Goal: Task Accomplishment & Management: Use online tool/utility

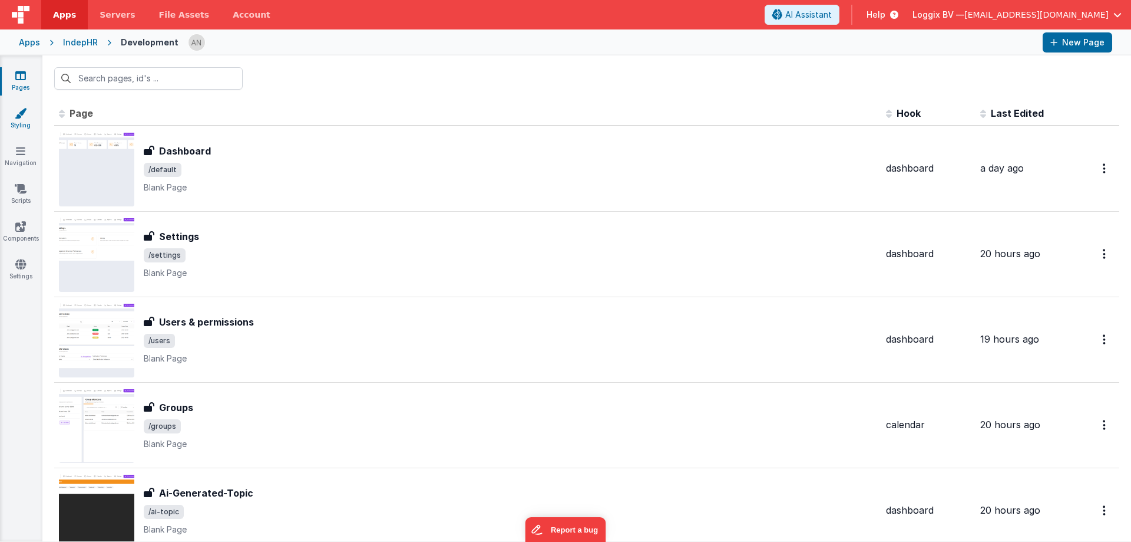
click at [24, 125] on link "Styling" at bounding box center [20, 119] width 42 height 24
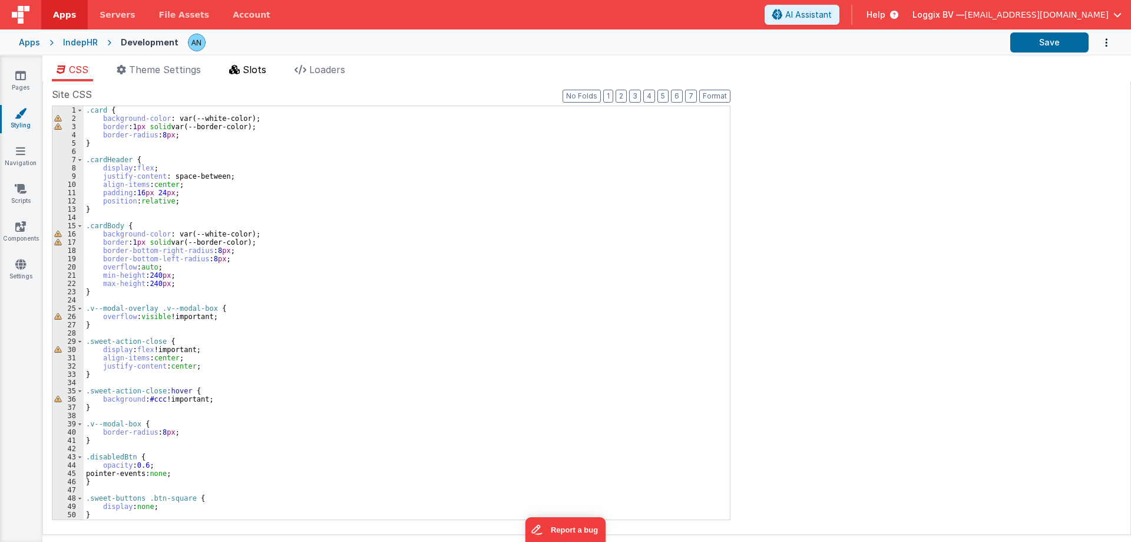
click at [259, 69] on span "Slots" at bounding box center [255, 70] width 24 height 12
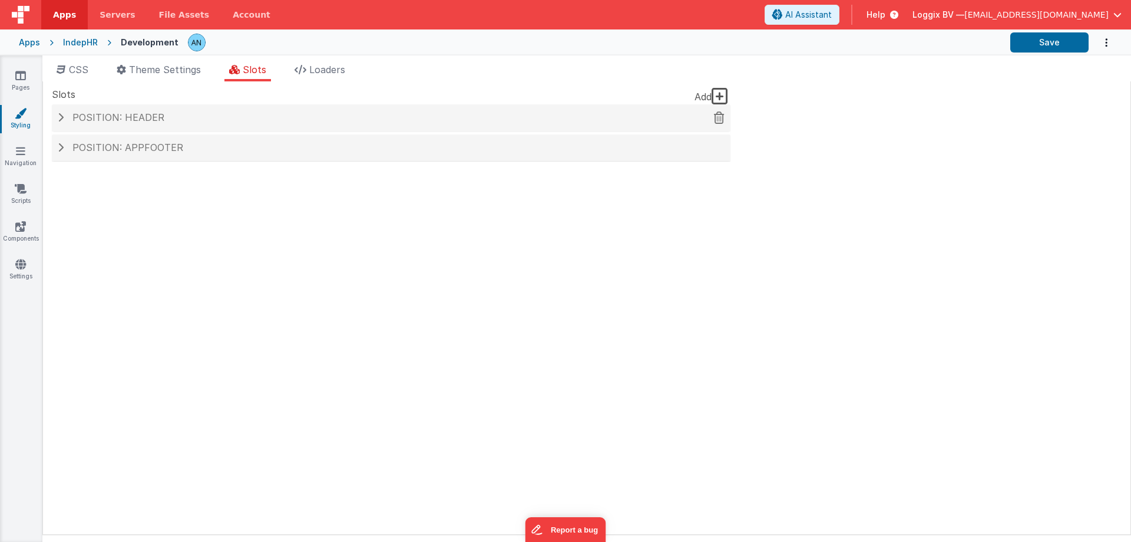
click at [128, 119] on span "Position: header" at bounding box center [118, 117] width 92 height 12
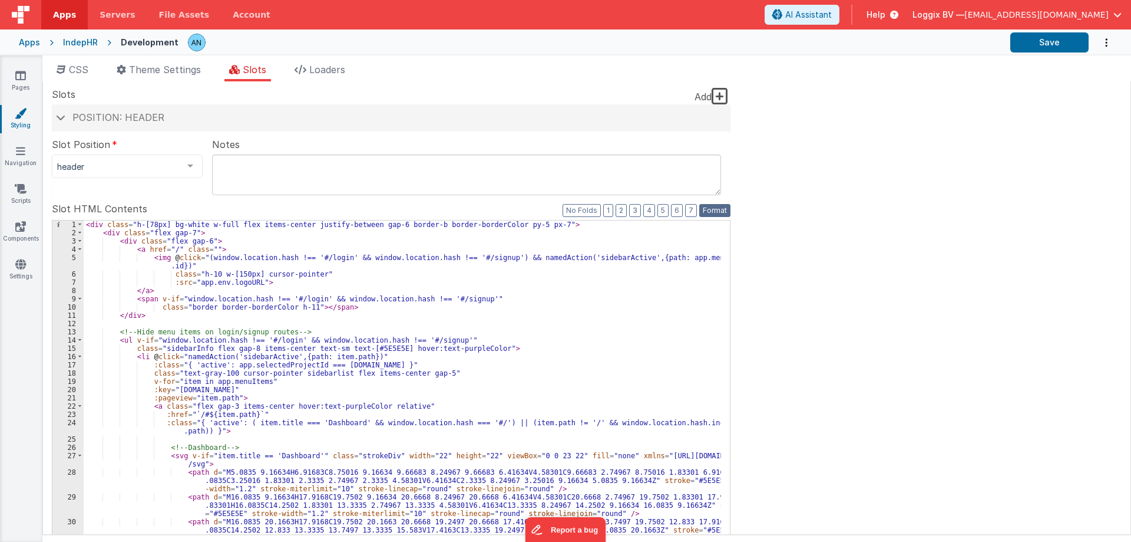
click at [722, 210] on button "Format" at bounding box center [714, 210] width 31 height 13
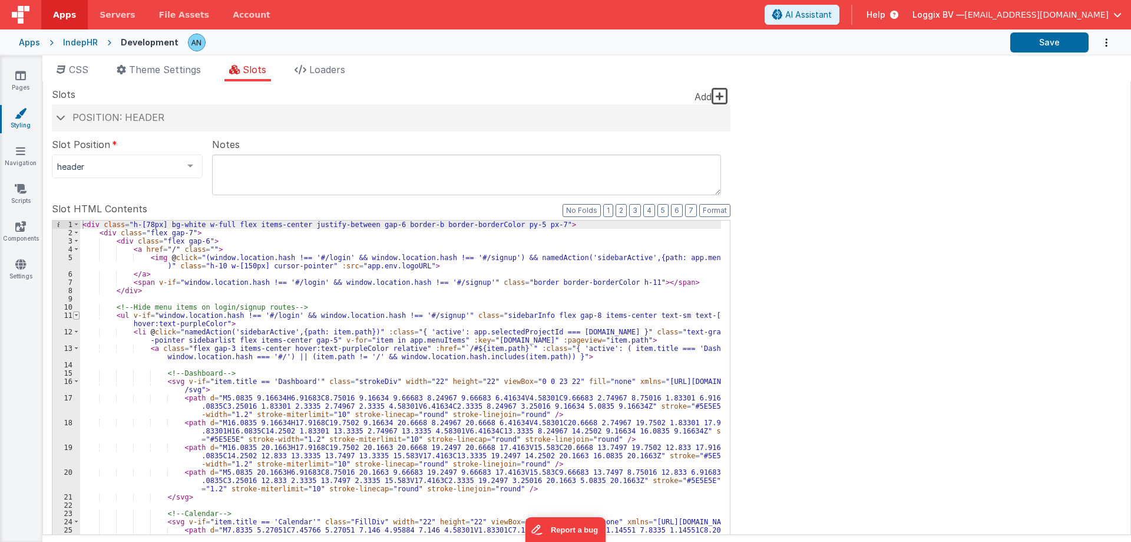
click at [75, 315] on span at bounding box center [76, 315] width 6 height 8
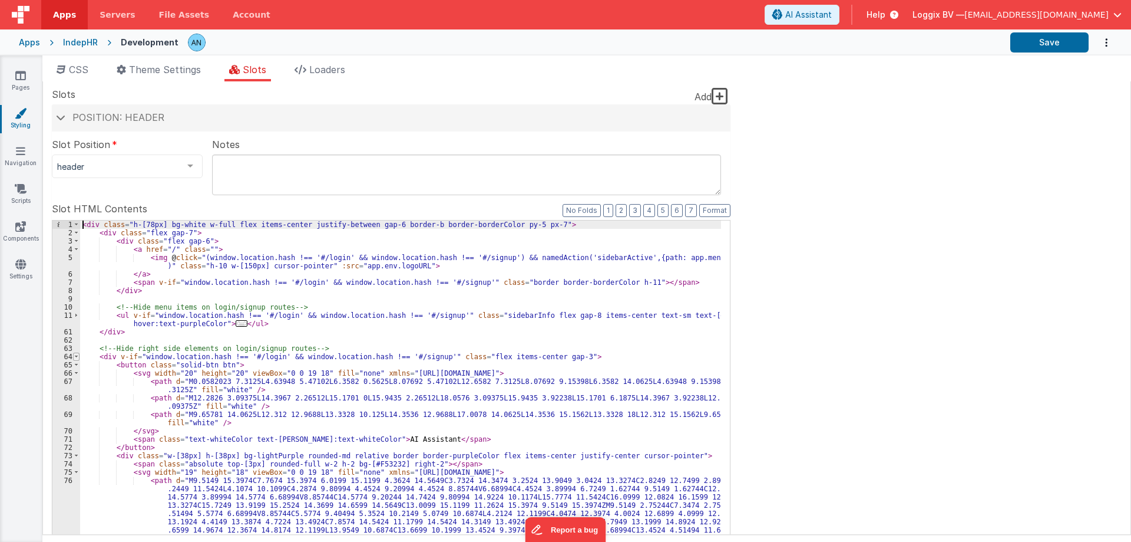
click at [77, 357] on span at bounding box center [76, 356] width 6 height 8
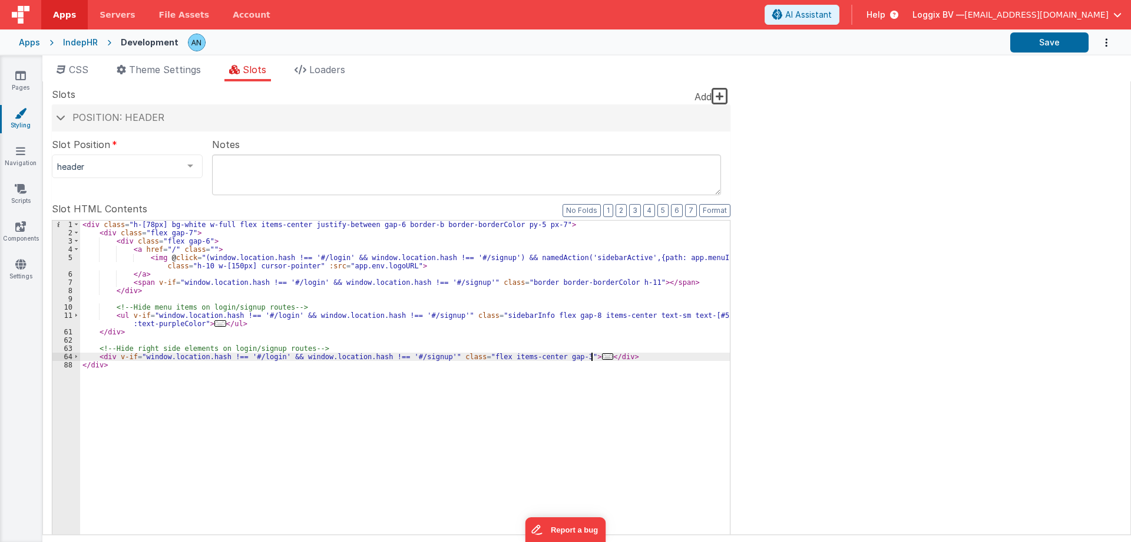
click at [601, 357] on div "< div class = "h-[78px] bg-white w-full flex items-center justify-between gap-6…" at bounding box center [405, 419] width 650 height 398
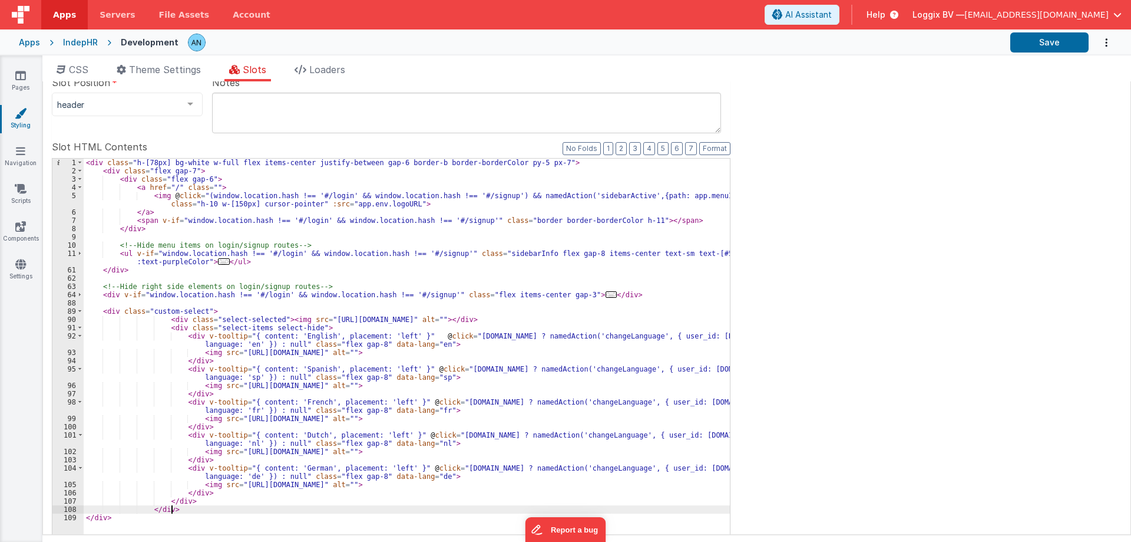
scroll to position [120, 0]
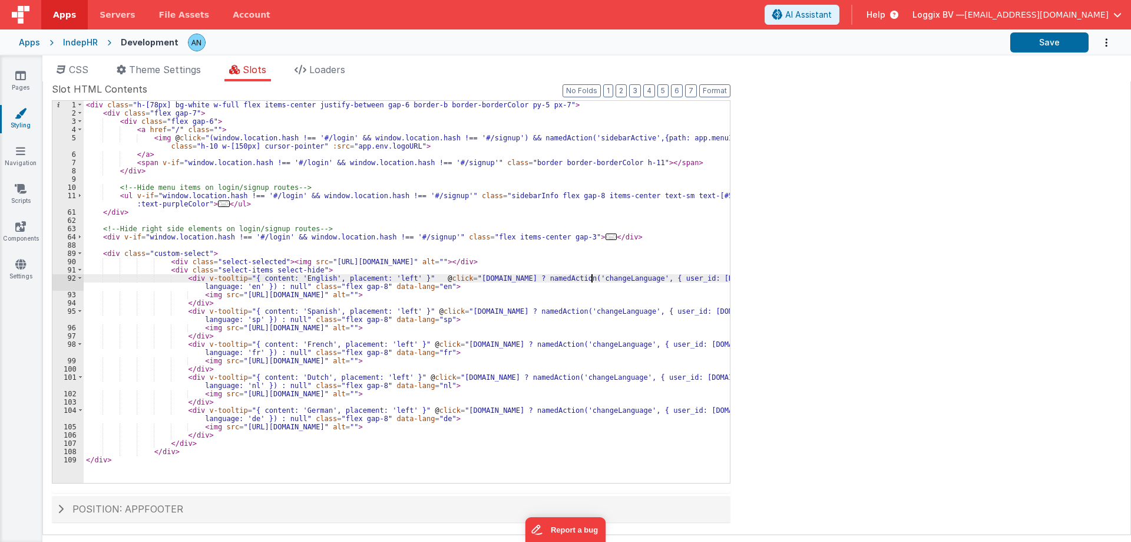
click at [593, 276] on div "< div class = "h-[78px] bg-white w-full flex items-center justify-between gap-6…" at bounding box center [407, 300] width 646 height 398
click at [1068, 40] on button "Save" at bounding box center [1050, 42] width 78 height 20
click at [1051, 44] on button "Save" at bounding box center [1050, 42] width 78 height 20
click at [491, 295] on div "< div class = "h-[78px] bg-white w-full flex items-center justify-between gap-6…" at bounding box center [407, 300] width 646 height 398
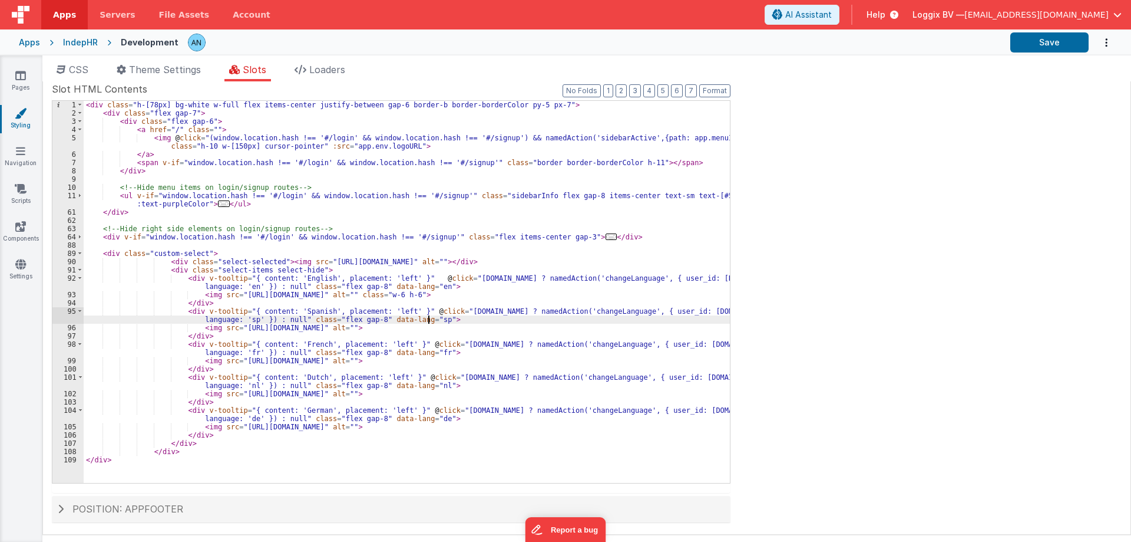
click at [490, 322] on div "< div class = "h-[78px] bg-white w-full flex items-center justify-between gap-6…" at bounding box center [407, 300] width 646 height 398
click at [489, 325] on div "< div class = "h-[78px] bg-white w-full flex items-center justify-between gap-6…" at bounding box center [407, 300] width 646 height 398
paste textarea
click at [490, 358] on div "< div class = "h-[78px] bg-white w-full flex items-center justify-between gap-6…" at bounding box center [407, 300] width 646 height 398
paste textarea
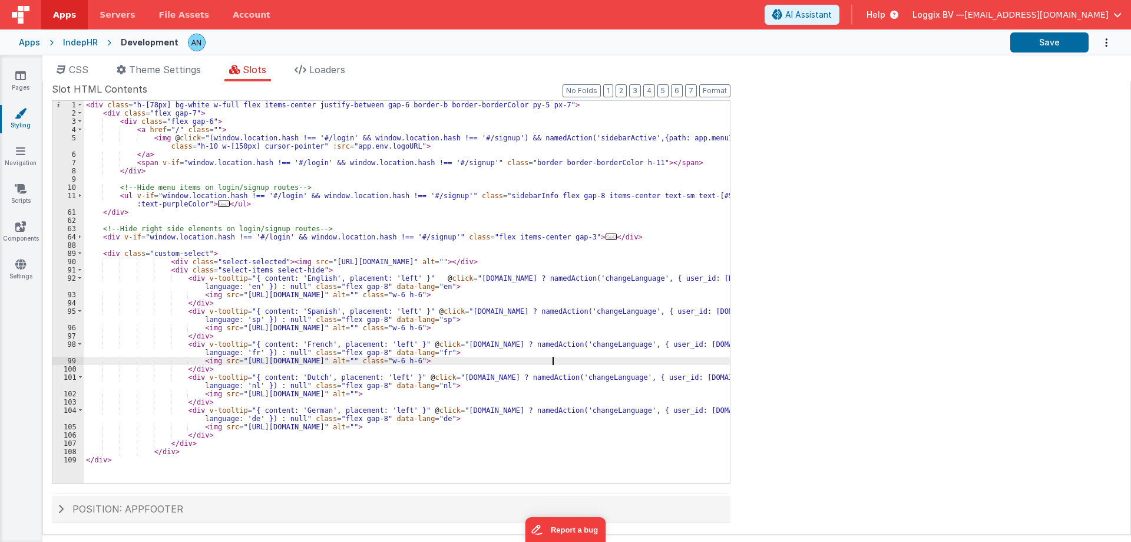
click at [489, 394] on div "< div class = "h-[78px] bg-white w-full flex items-center justify-between gap-6…" at bounding box center [407, 300] width 646 height 398
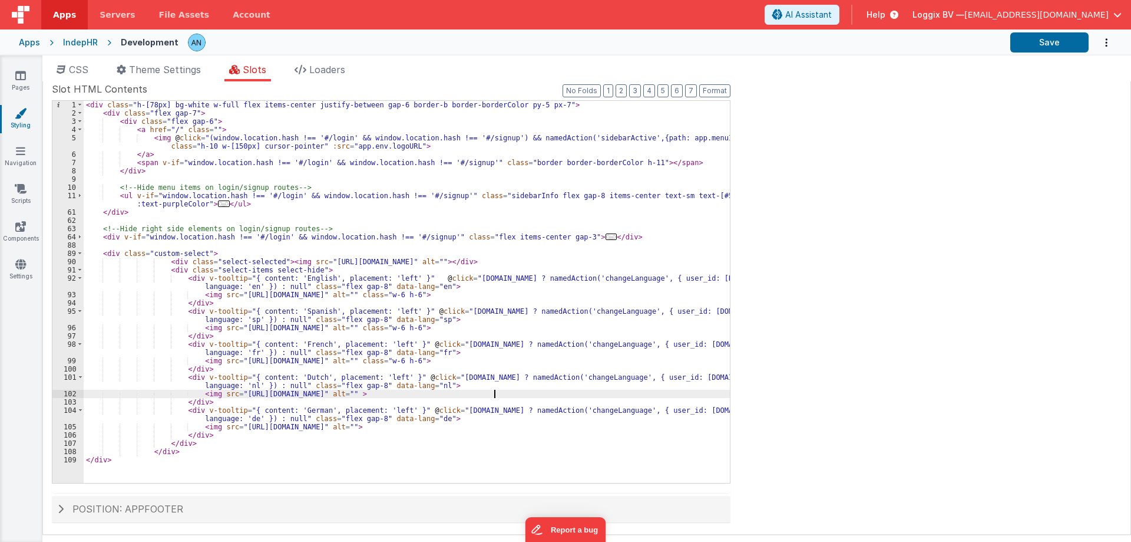
paste textarea
click at [491, 425] on div "< div class = "h-[78px] bg-white w-full flex items-center justify-between gap-6…" at bounding box center [407, 300] width 646 height 398
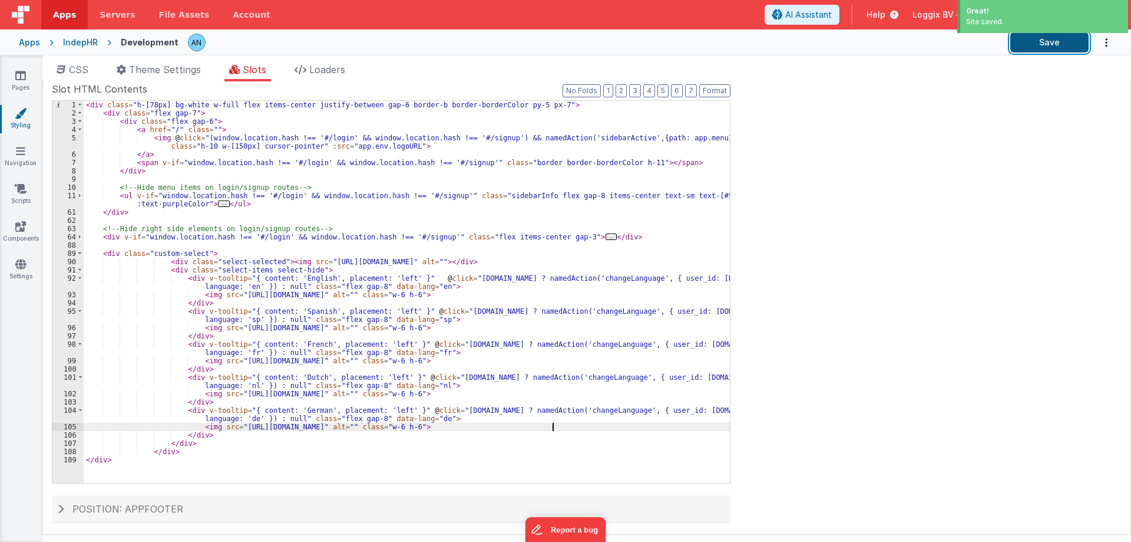
click at [1064, 39] on button "Save" at bounding box center [1050, 42] width 78 height 20
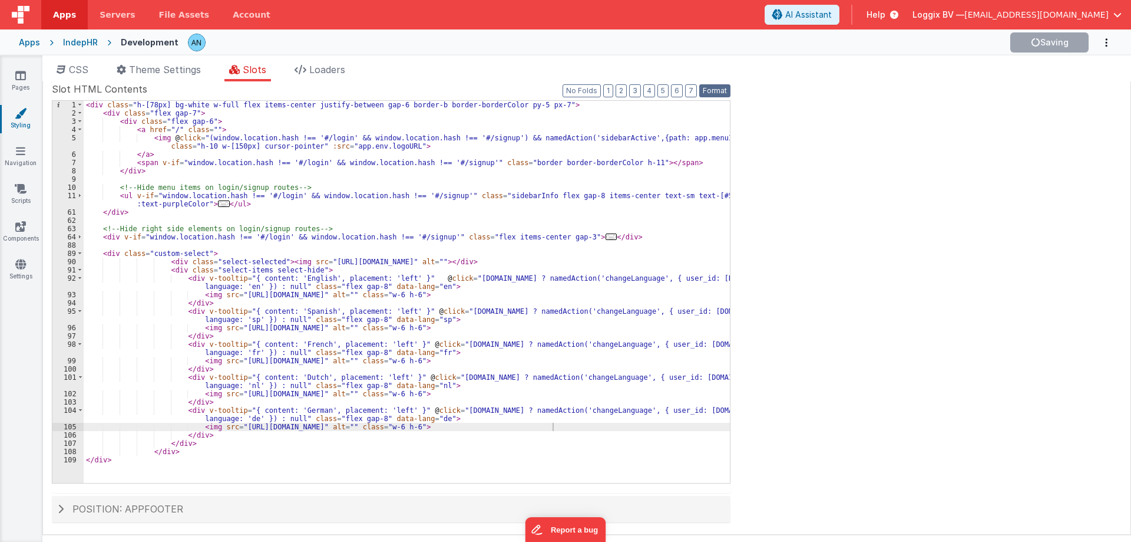
click at [715, 85] on button "Format" at bounding box center [714, 90] width 31 height 13
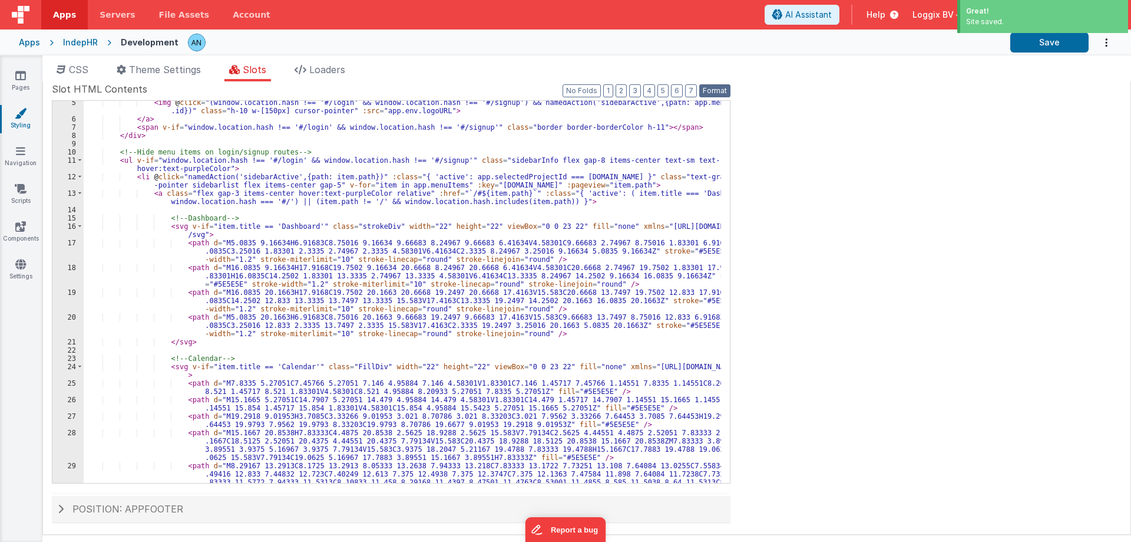
scroll to position [177, 0]
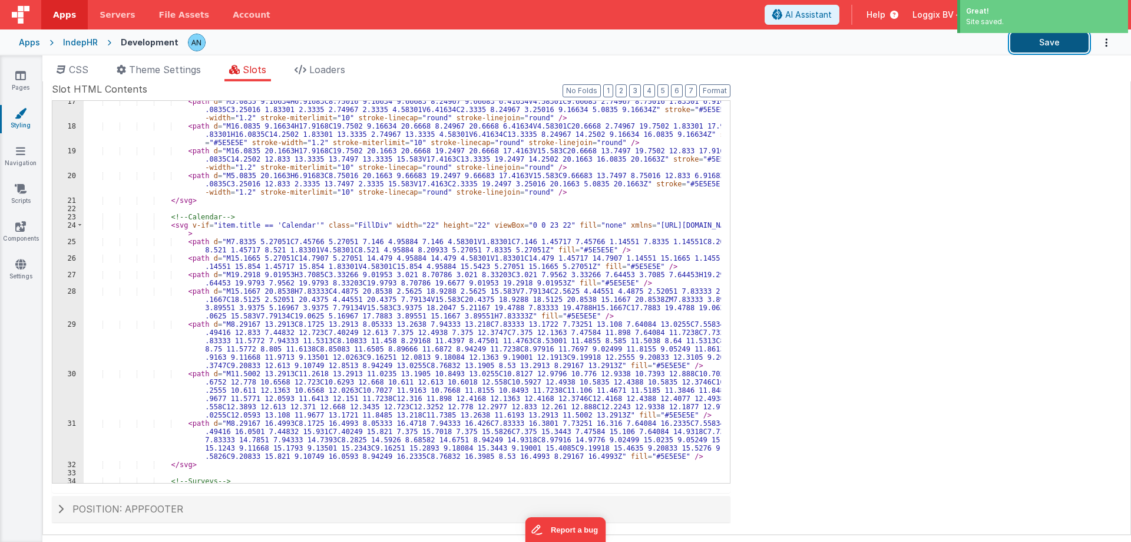
click at [1058, 47] on button "Save" at bounding box center [1050, 42] width 78 height 20
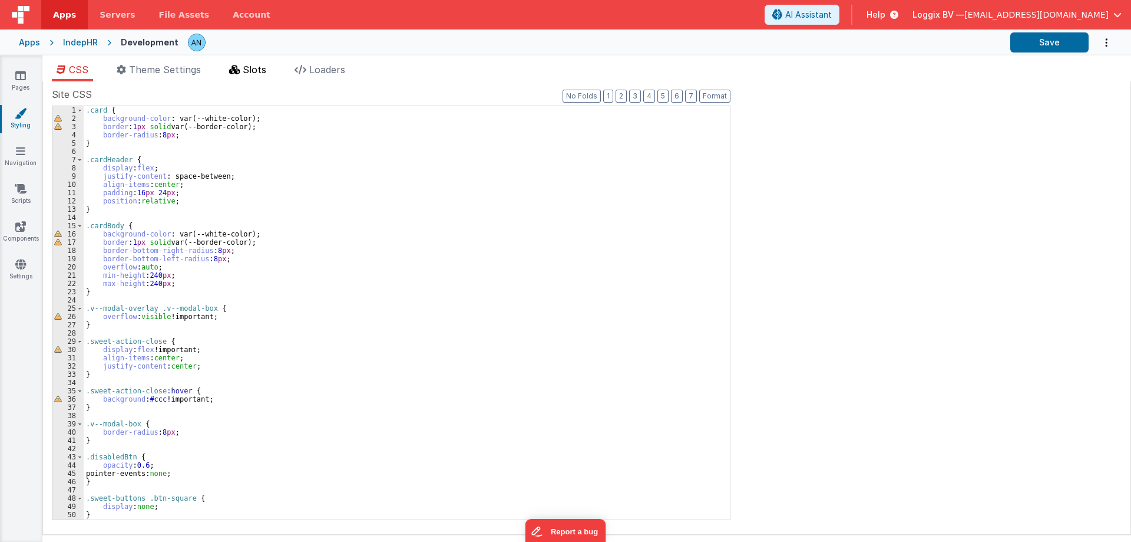
click at [263, 69] on span "Slots" at bounding box center [255, 70] width 24 height 12
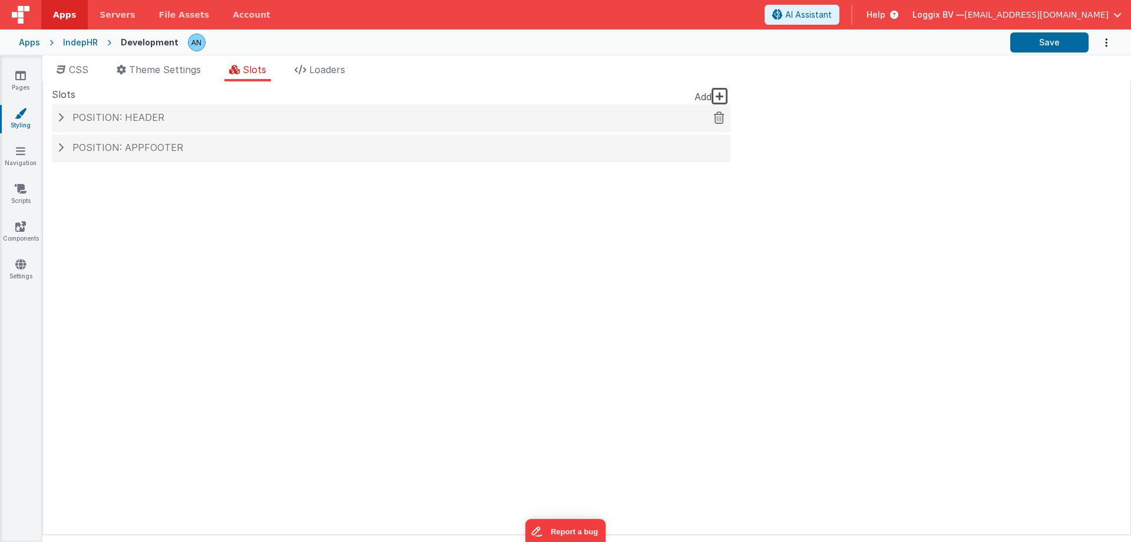
click at [168, 128] on div "Position: header" at bounding box center [391, 117] width 679 height 27
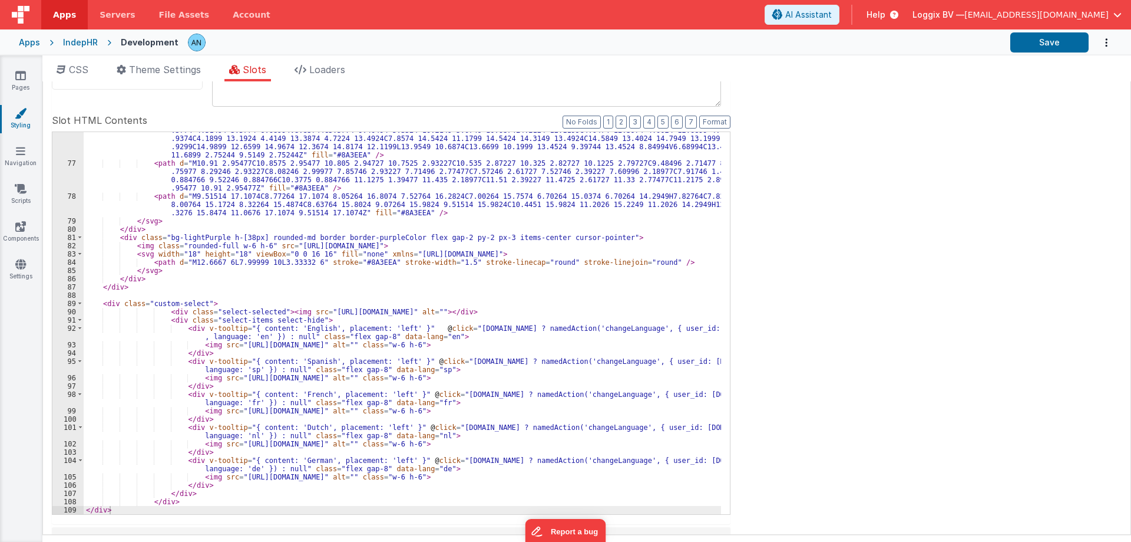
scroll to position [120, 0]
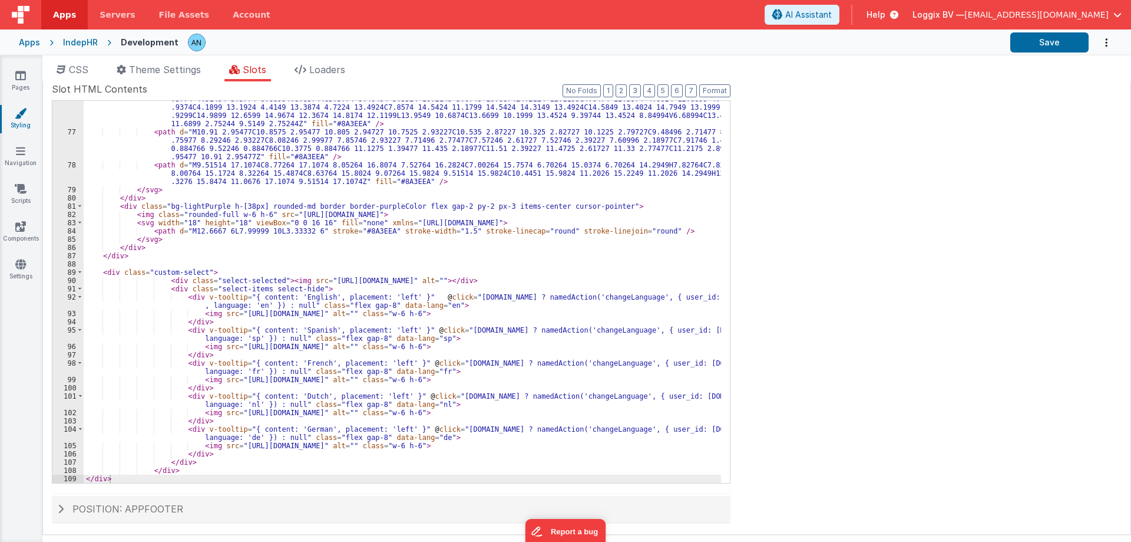
click at [359, 213] on div "< path d = "M9.5149 15.3974C7.7674 15.3974 6.0199 15.1199 4.3624 14.5649C3.7324…" at bounding box center [403, 290] width 638 height 456
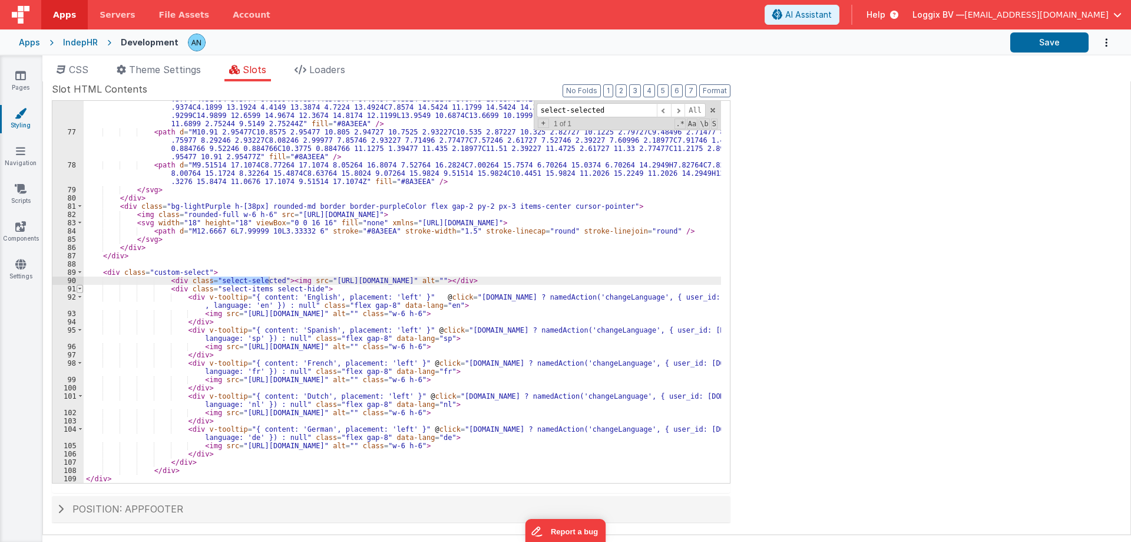
type input "select-selected"
click at [77, 291] on span at bounding box center [80, 289] width 6 height 8
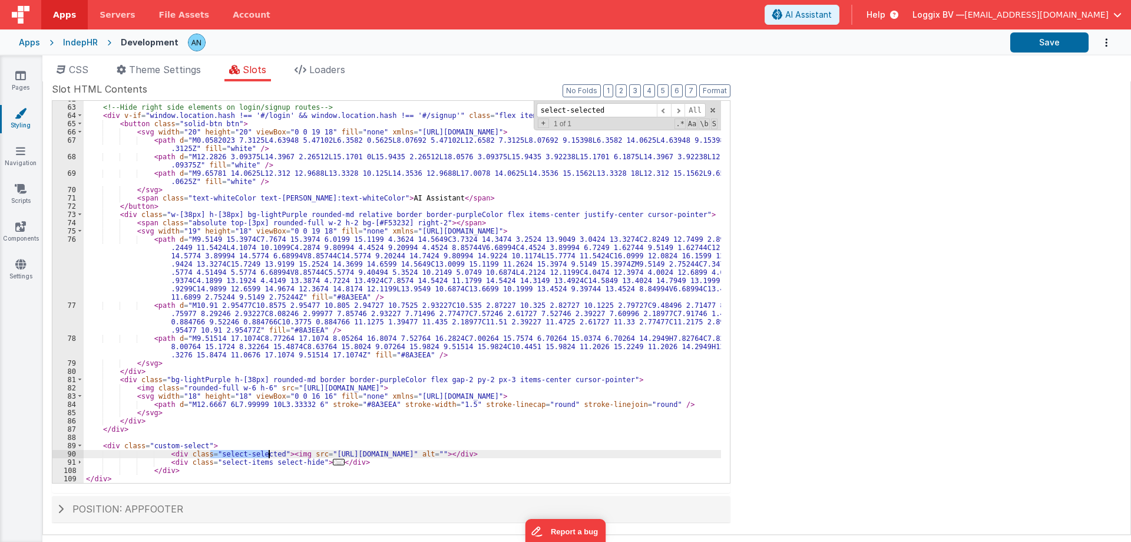
scroll to position [1194, 0]
click at [573, 451] on div "<!-- Hide right side elements on login/signup routes --> < div v-if = "window.l…" at bounding box center [403, 294] width 638 height 398
click at [82, 464] on span at bounding box center [80, 462] width 6 height 8
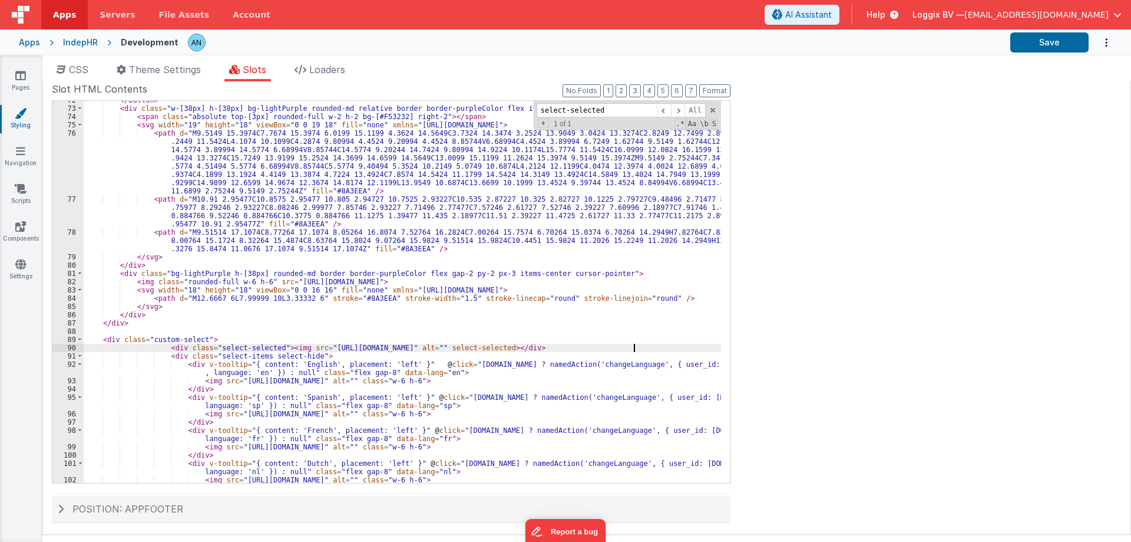
scroll to position [1335, 0]
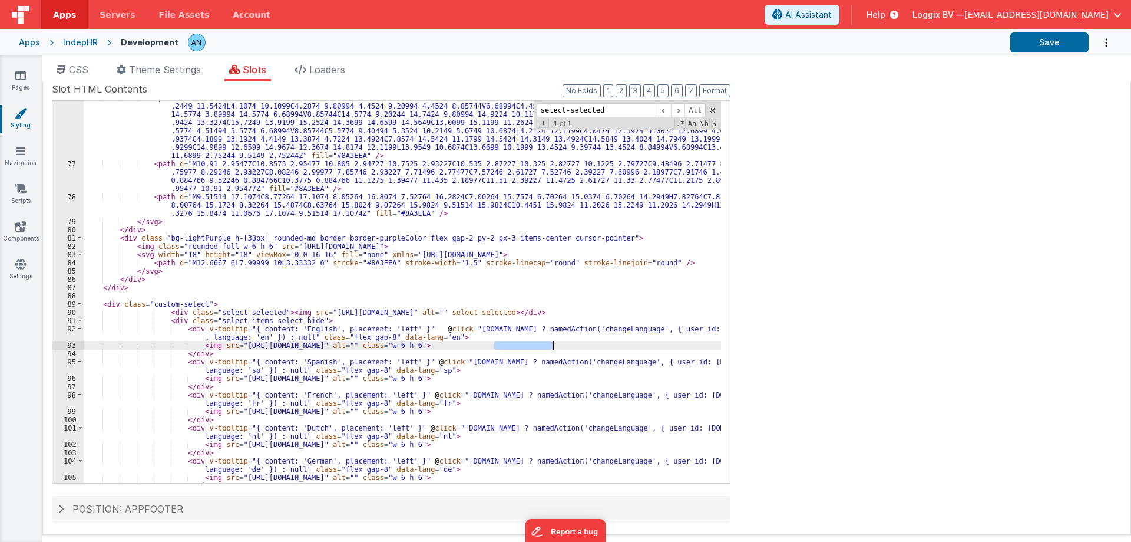
drag, startPoint x: 494, startPoint y: 343, endPoint x: 551, endPoint y: 344, distance: 56.6
click at [551, 344] on div "< path d = "M9.5149 15.3974C7.7674 15.3974 6.0199 15.1199 4.3624 14.5649C3.7324…" at bounding box center [403, 322] width 638 height 456
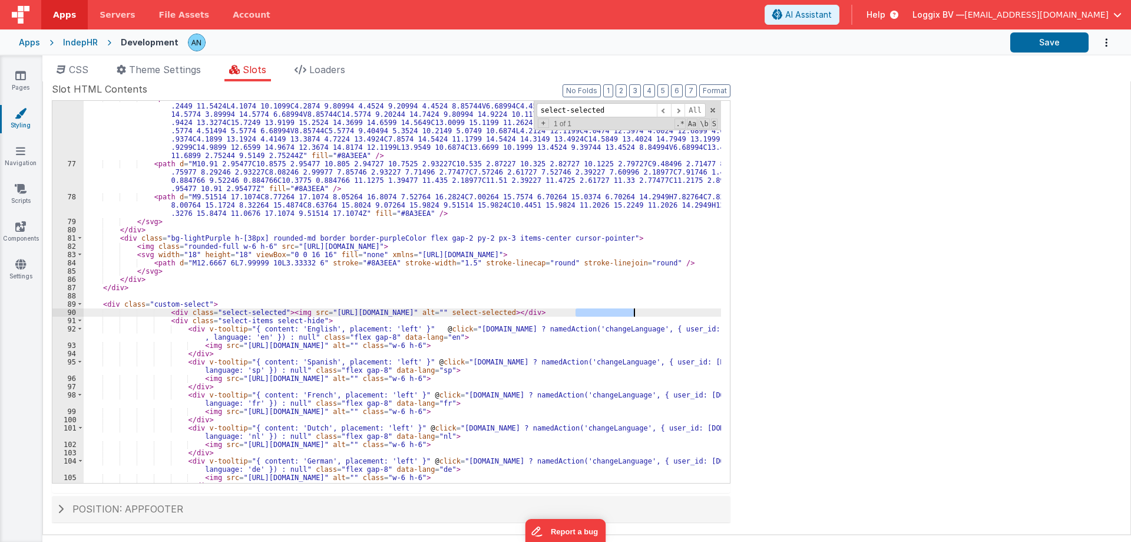
drag, startPoint x: 576, startPoint y: 311, endPoint x: 635, endPoint y: 310, distance: 58.9
click at [635, 310] on div "< path d = "M9.5149 15.3974C7.7674 15.3974 6.0199 15.1199 4.3624 14.5649C3.7324…" at bounding box center [403, 322] width 638 height 456
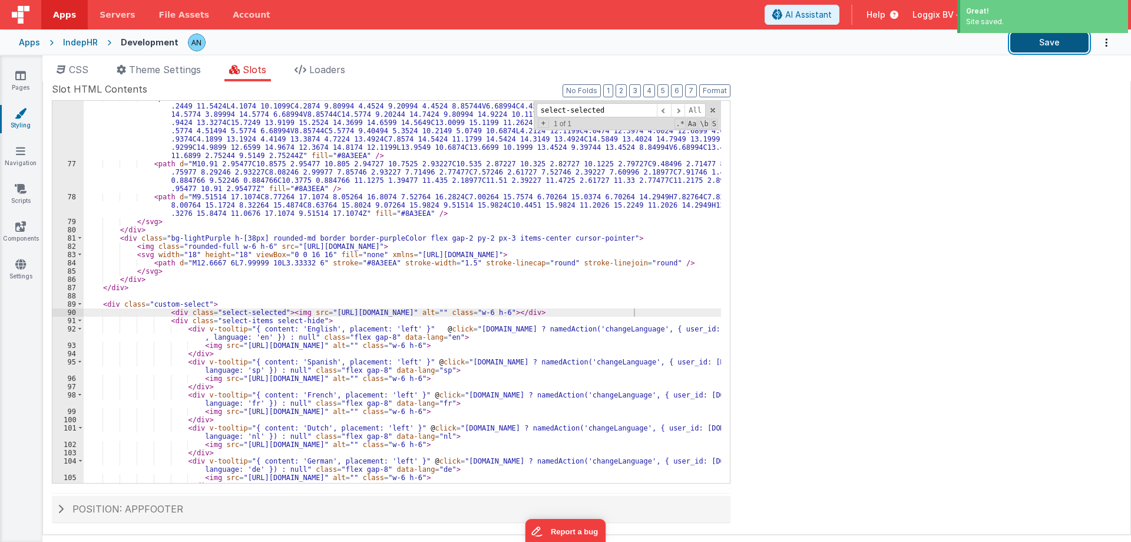
click at [1052, 38] on button "Save" at bounding box center [1050, 42] width 78 height 20
click at [79, 303] on span at bounding box center [80, 304] width 6 height 8
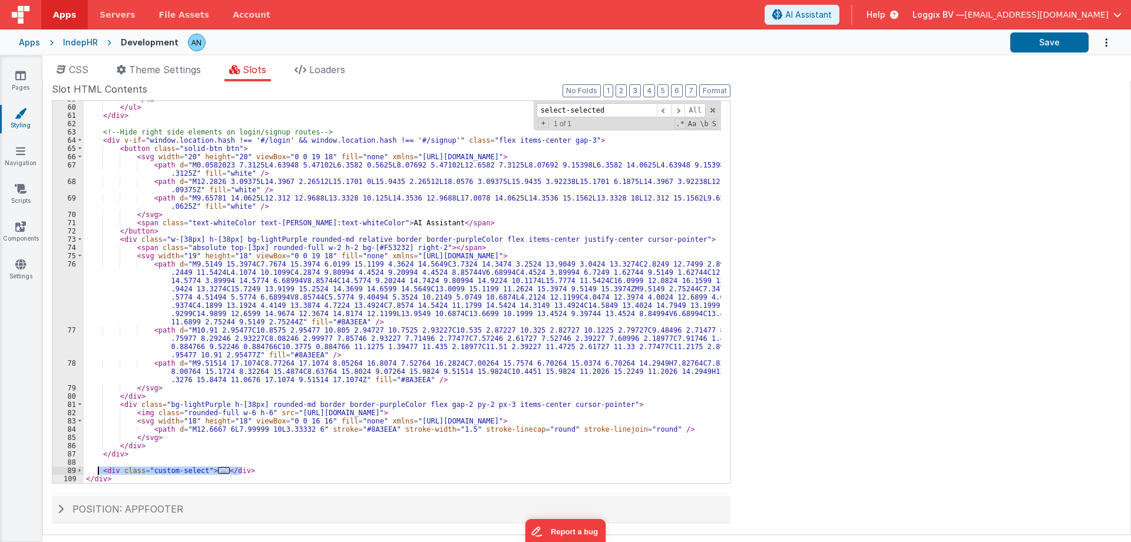
drag, startPoint x: 243, startPoint y: 470, endPoint x: 98, endPoint y: 466, distance: 145.0
click at [98, 466] on div "</ li > </ ul > </ div > <!-- Hide right side elements on login/signup routes -…" at bounding box center [403, 294] width 638 height 398
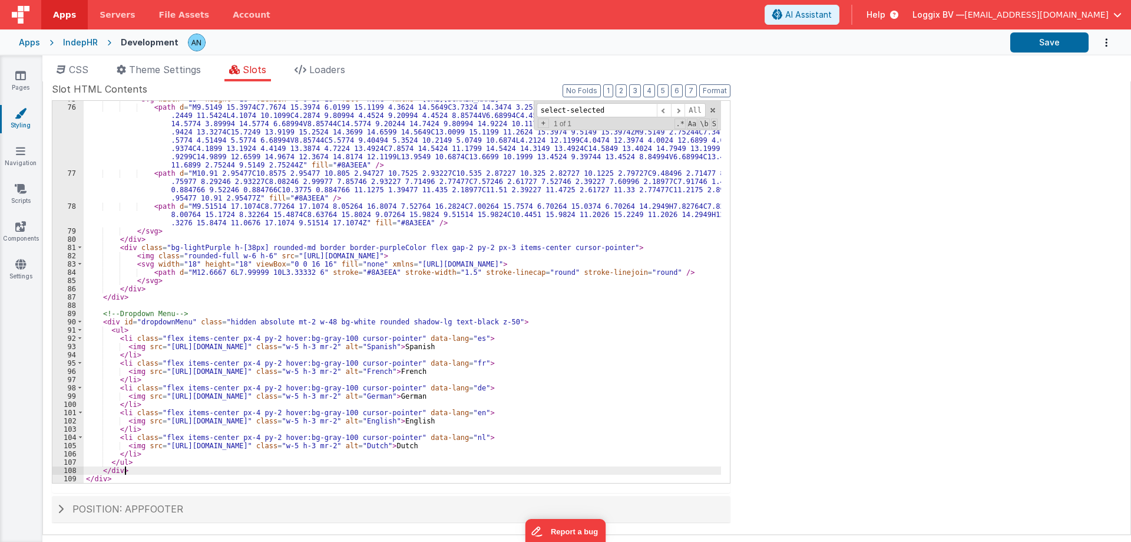
scroll to position [1326, 0]
drag, startPoint x: 126, startPoint y: 345, endPoint x: 358, endPoint y: 349, distance: 231.6
click at [358, 349] on div "< svg width = "19" height = "18" viewBox = "0 0 19 18" fill = "none" xmlns = "[…" at bounding box center [403, 294] width 638 height 398
click at [410, 344] on div "< svg width = "19" height = "18" viewBox = "0 0 19 18" fill = "none" xmlns = "[…" at bounding box center [403, 294] width 638 height 398
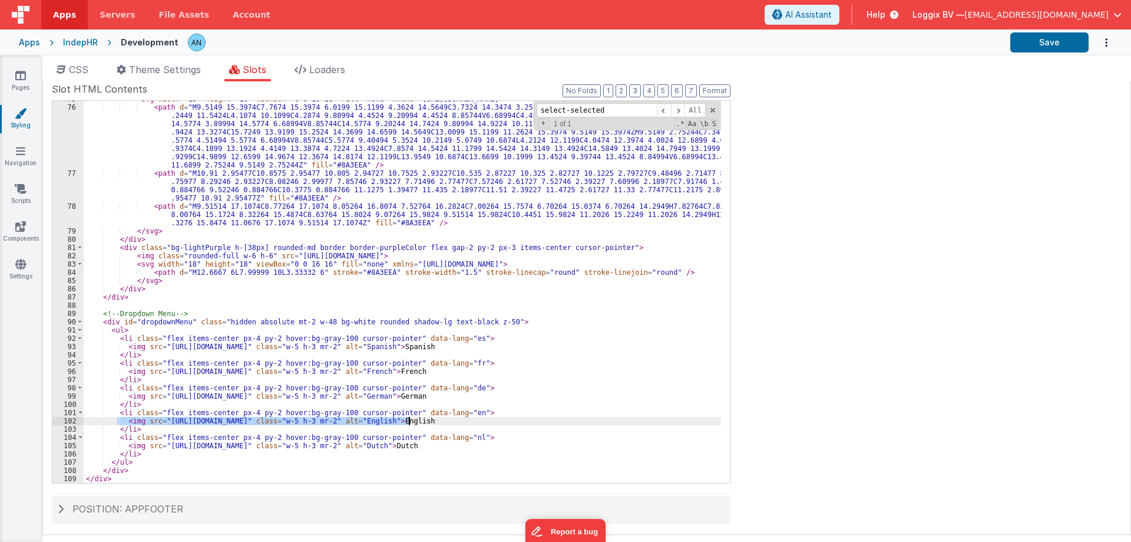
drag, startPoint x: 119, startPoint y: 420, endPoint x: 408, endPoint y: 419, distance: 288.7
click at [408, 419] on div "< svg width = "19" height = "18" viewBox = "0 0 19 18" fill = "none" xmlns = "[…" at bounding box center [403, 294] width 638 height 398
click at [455, 420] on div "< svg width = "19" height = "18" viewBox = "0 0 19 18" fill = "none" xmlns = "[…" at bounding box center [403, 294] width 638 height 398
click at [437, 420] on div "< svg width = "19" height = "18" viewBox = "0 0 19 18" fill = "none" xmlns = "[…" at bounding box center [403, 292] width 638 height 382
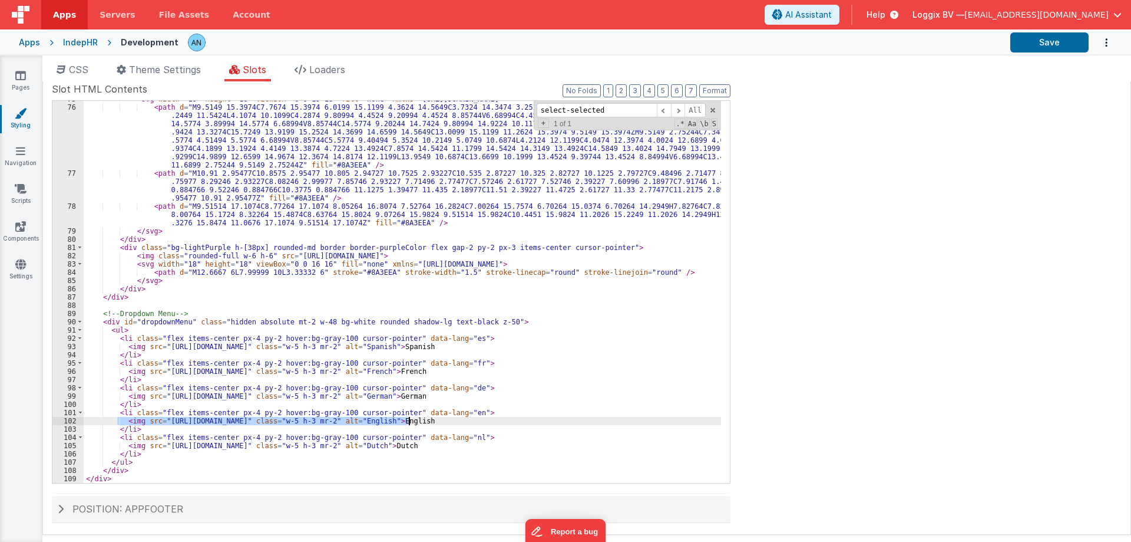
click at [147, 418] on div "< svg width = "19" height = "18" viewBox = "0 0 19 18" fill = "none" xmlns = "[…" at bounding box center [403, 292] width 638 height 382
drag, startPoint x: 143, startPoint y: 420, endPoint x: 268, endPoint y: 418, distance: 124.3
click at [268, 418] on div "< svg width = "19" height = "18" viewBox = "0 0 19 18" fill = "none" xmlns = "[…" at bounding box center [403, 294] width 638 height 398
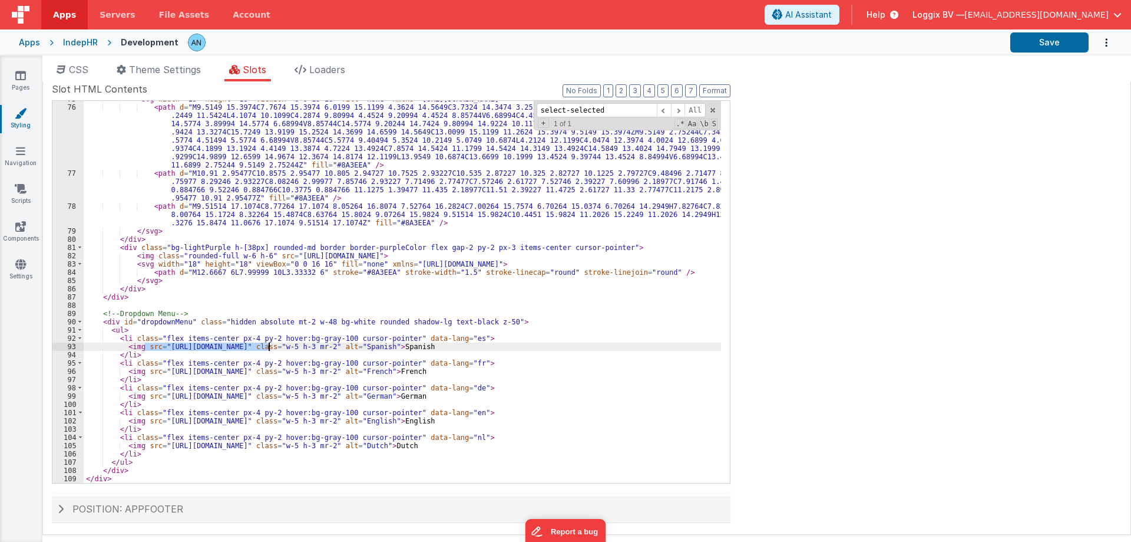
drag, startPoint x: 145, startPoint y: 344, endPoint x: 270, endPoint y: 345, distance: 124.9
click at [270, 345] on div "< svg width = "19" height = "18" viewBox = "0 0 19 18" fill = "none" xmlns = "[…" at bounding box center [403, 294] width 638 height 398
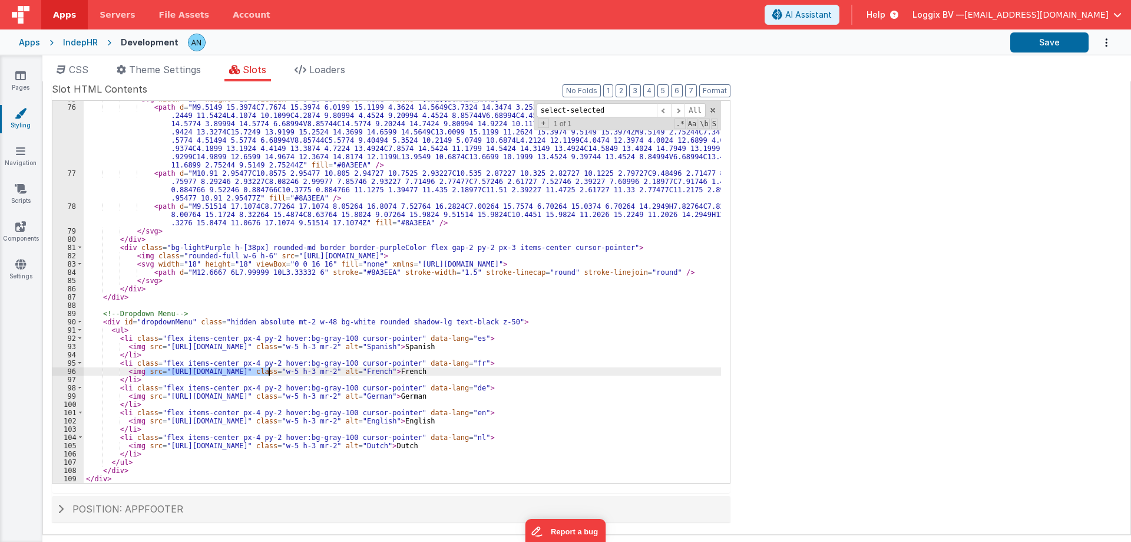
drag, startPoint x: 144, startPoint y: 368, endPoint x: 267, endPoint y: 368, distance: 123.2
click at [267, 368] on div "< svg width = "19" height = "18" viewBox = "0 0 19 18" fill = "none" xmlns = "[…" at bounding box center [403, 294] width 638 height 398
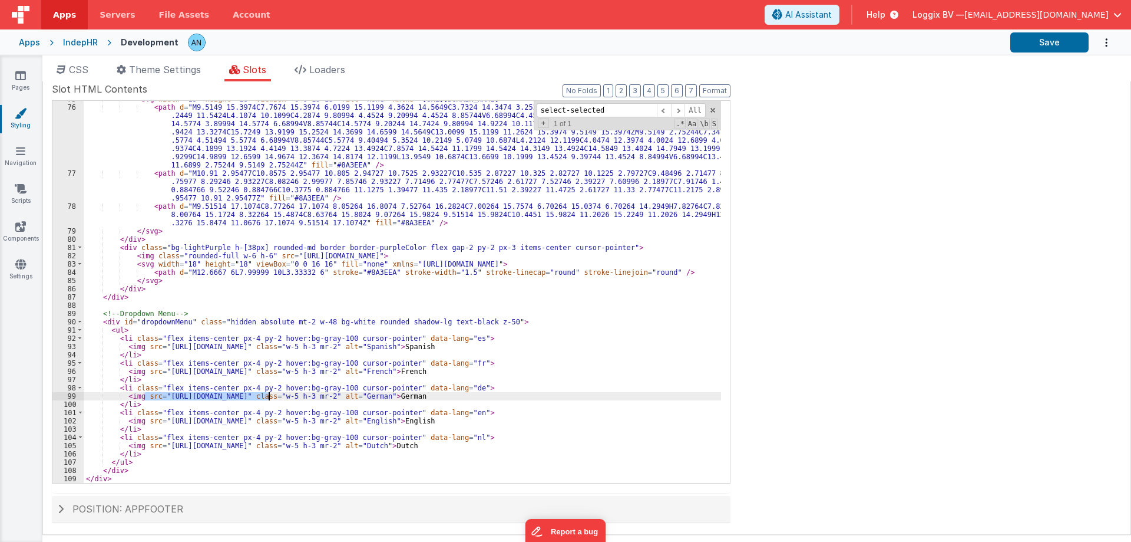
drag, startPoint x: 143, startPoint y: 396, endPoint x: 269, endPoint y: 395, distance: 126.1
click at [269, 395] on div "< svg width = "19" height = "18" viewBox = "0 0 19 18" fill = "none" xmlns = "[…" at bounding box center [403, 294] width 638 height 398
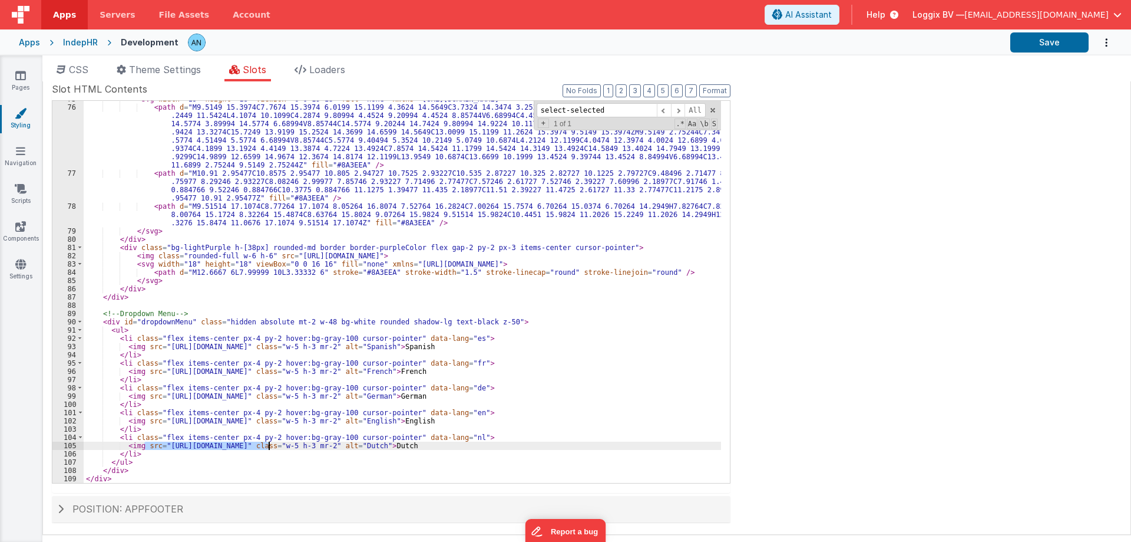
drag, startPoint x: 144, startPoint y: 445, endPoint x: 270, endPoint y: 443, distance: 126.1
click at [270, 443] on div "< svg width = "19" height = "18" viewBox = "0 0 19 18" fill = "none" xmlns = "[…" at bounding box center [403, 294] width 638 height 398
click at [1058, 36] on button "Save" at bounding box center [1050, 42] width 78 height 20
click at [703, 91] on button "Format" at bounding box center [714, 90] width 31 height 13
click at [81, 321] on span at bounding box center [80, 322] width 6 height 8
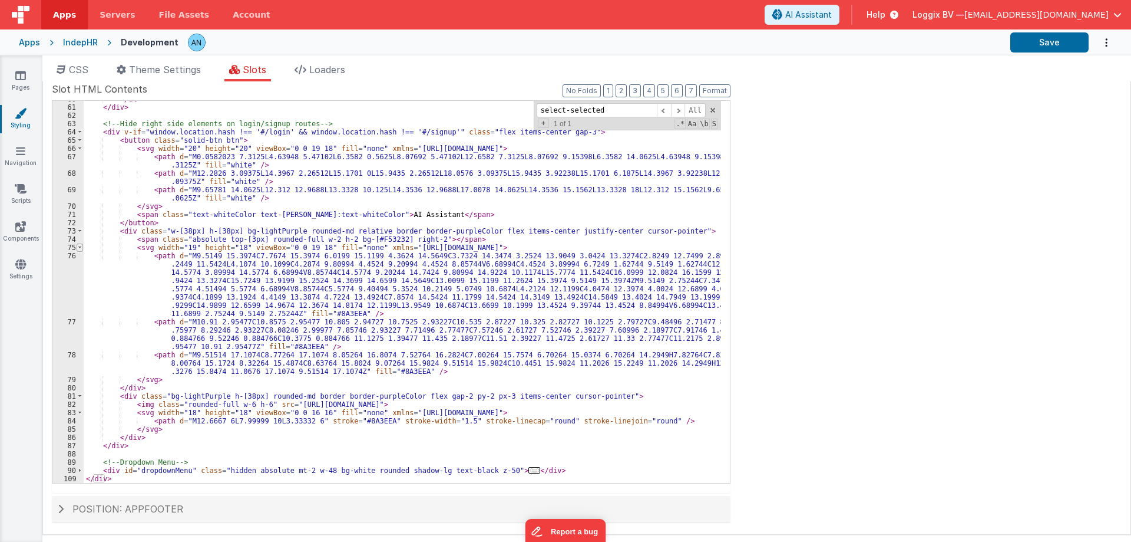
scroll to position [1177, 0]
click at [155, 444] on div "</ ul > </ div > <!-- Hide right side elements on login/signup routes --> < div…" at bounding box center [403, 294] width 638 height 398
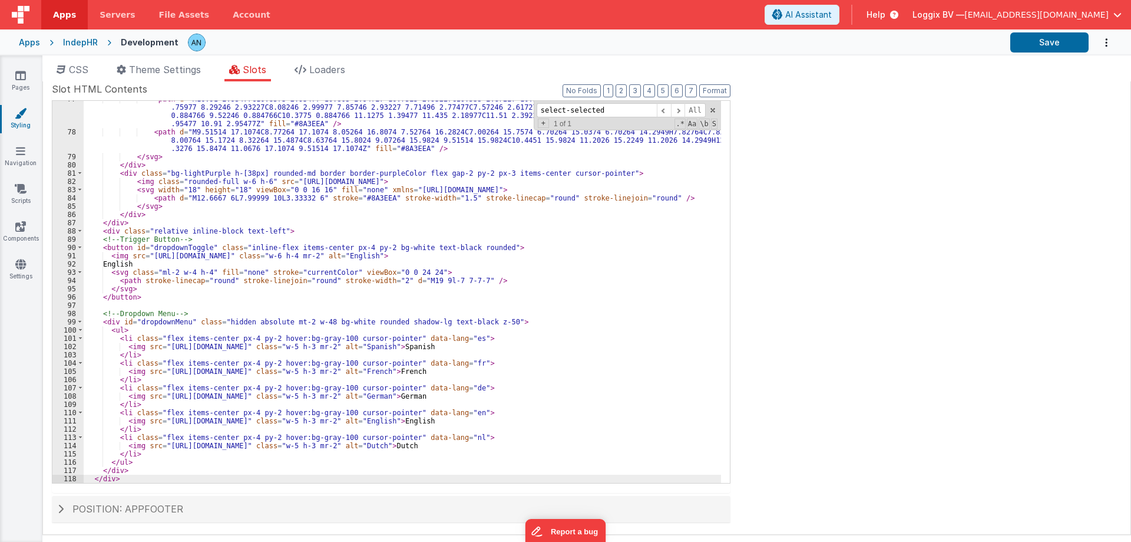
scroll to position [1433, 0]
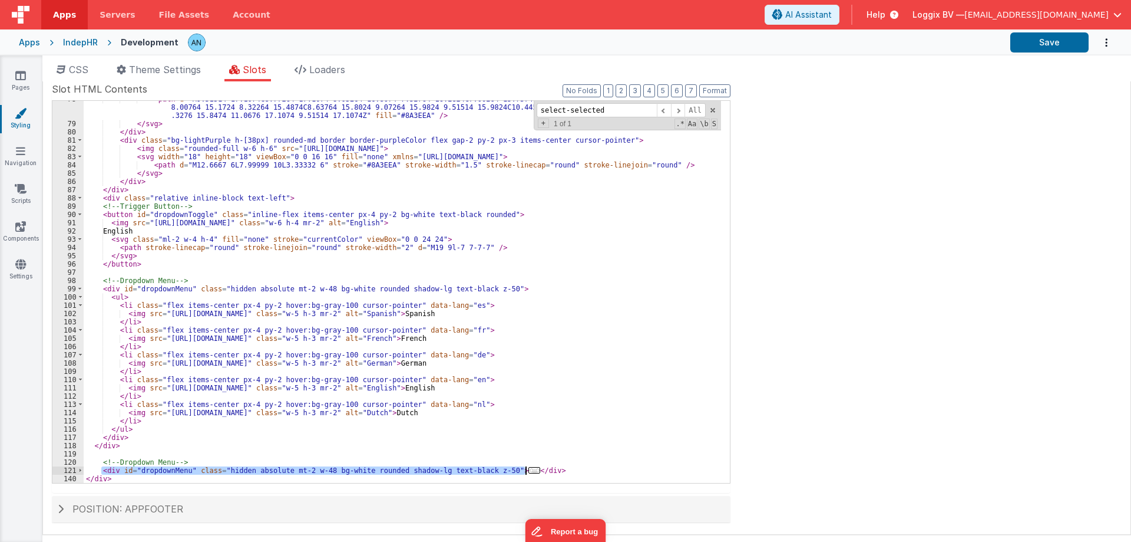
drag, startPoint x: 101, startPoint y: 467, endPoint x: 542, endPoint y: 473, distance: 440.8
click at [542, 473] on div "< path d = "M9.51514 17.1074C8.77264 17.1074 8.05264 16.8074 7.52764 16.2824C7.…" at bounding box center [403, 302] width 638 height 415
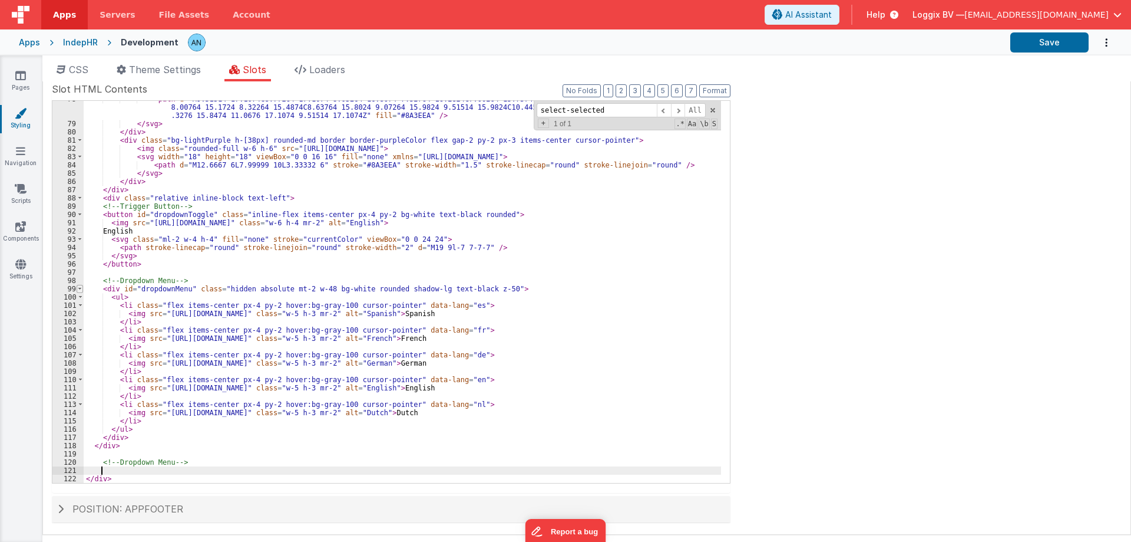
click at [78, 286] on span at bounding box center [80, 289] width 6 height 8
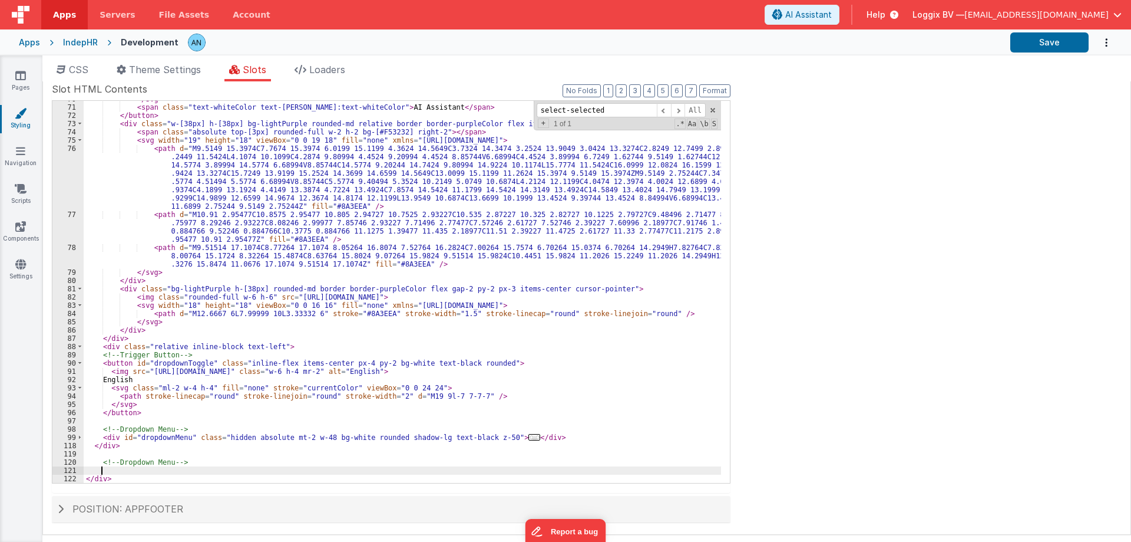
scroll to position [1285, 0]
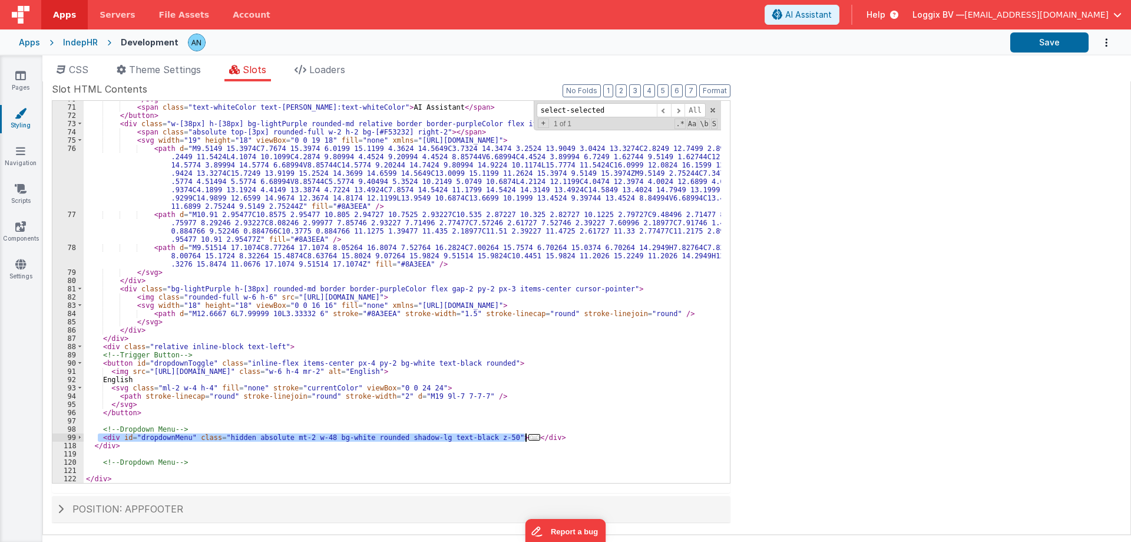
drag, startPoint x: 98, startPoint y: 435, endPoint x: 527, endPoint y: 435, distance: 429.6
click at [527, 435] on div "</ svg > < span class = "text-whiteColor text-[PERSON_NAME]:text-whiteColor" > …" at bounding box center [403, 294] width 638 height 398
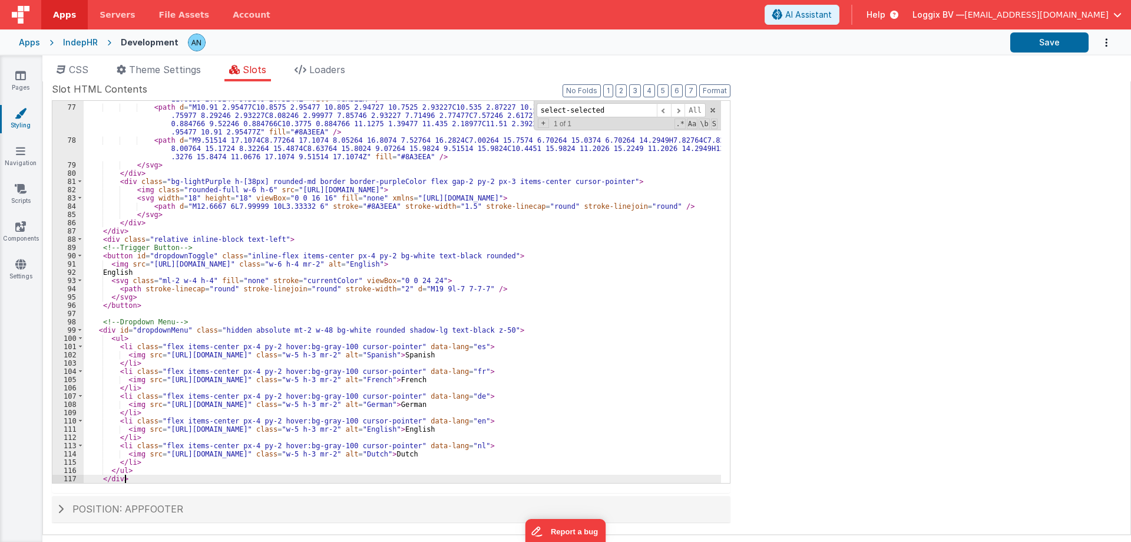
scroll to position [1392, 0]
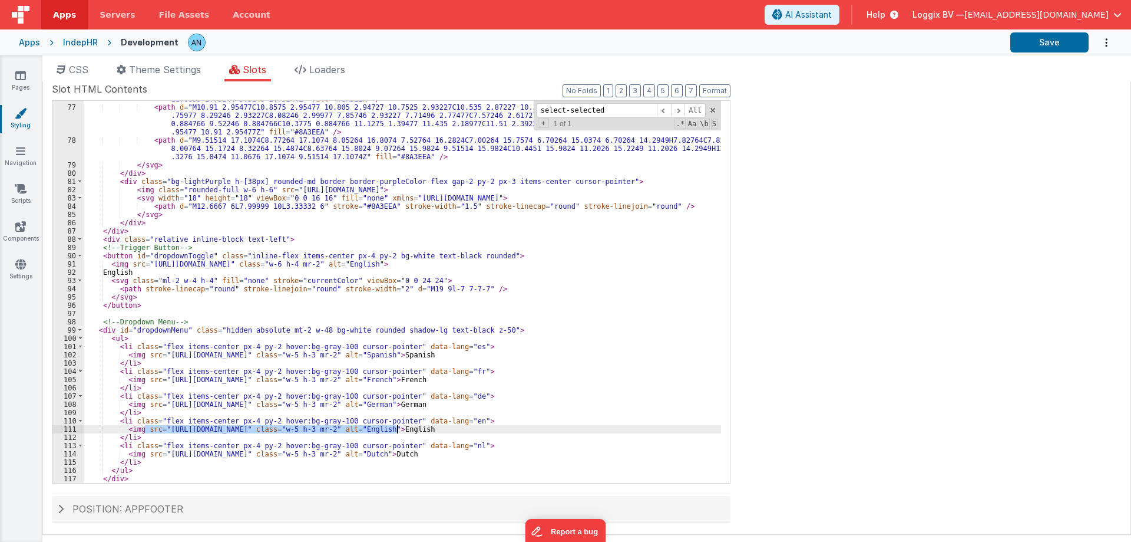
drag, startPoint x: 145, startPoint y: 428, endPoint x: 396, endPoint y: 425, distance: 251.1
click at [396, 425] on div "< path d = "M9.5149 15.3974C7.7674 15.3974 6.0199 15.1199 4.3624 14.5649C3.7324…" at bounding box center [403, 265] width 638 height 456
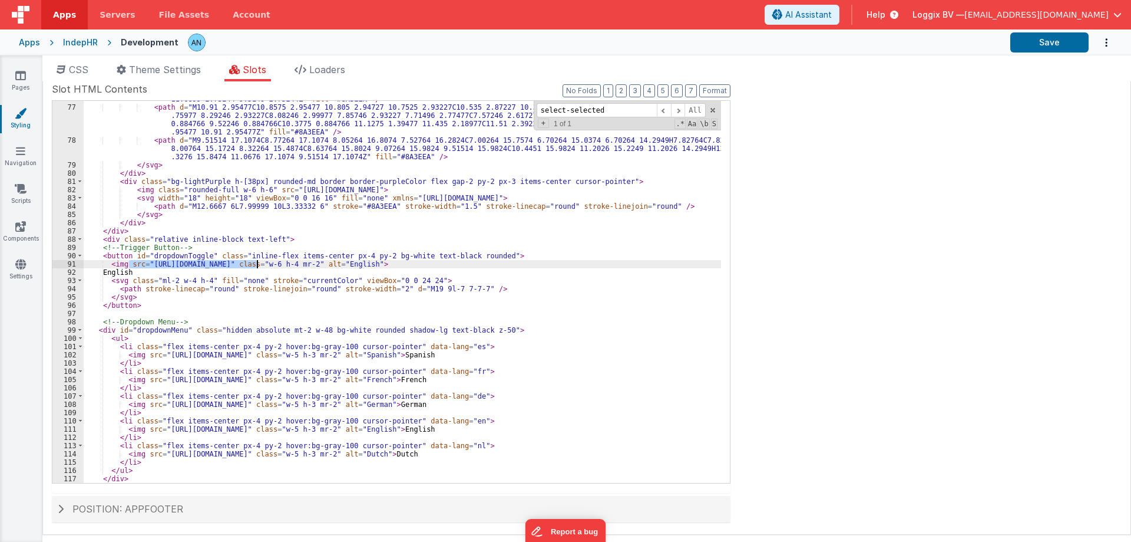
drag, startPoint x: 129, startPoint y: 265, endPoint x: 256, endPoint y: 265, distance: 127.3
click at [256, 265] on div "< path d = "M9.5149 15.3974C7.7674 15.3974 6.0199 15.1199 4.3624 14.5649C3.7324…" at bounding box center [403, 265] width 638 height 456
click at [714, 111] on span at bounding box center [713, 110] width 8 height 8
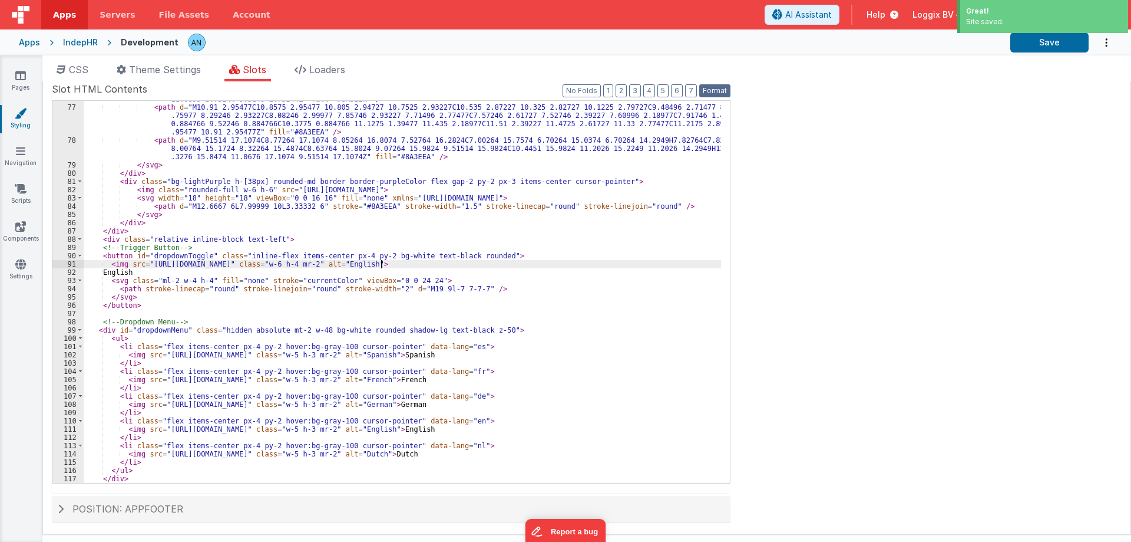
click at [721, 85] on button "Format" at bounding box center [714, 90] width 31 height 13
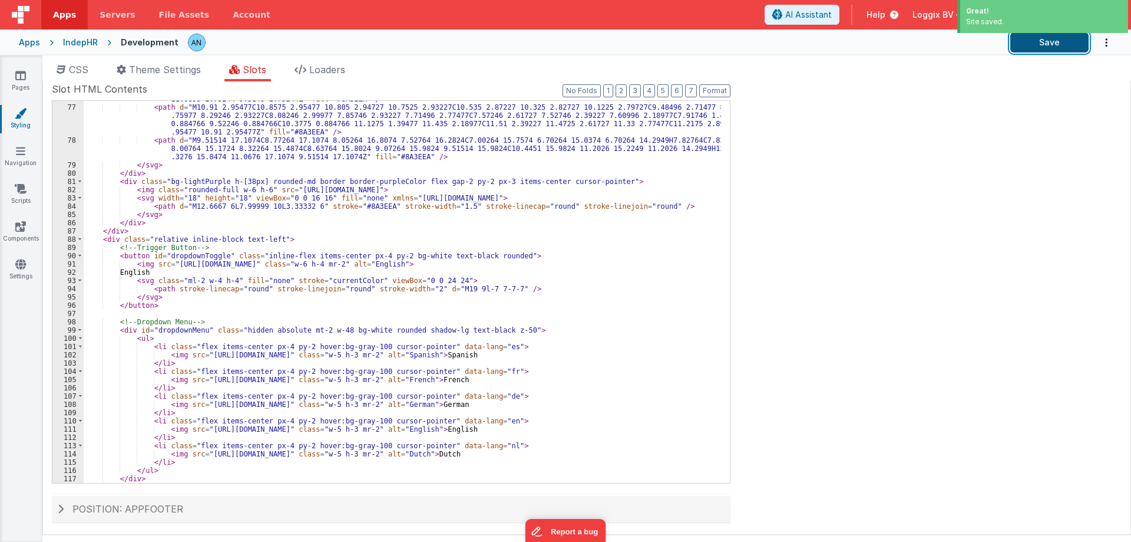
click at [1032, 38] on button "Save" at bounding box center [1050, 42] width 78 height 20
click at [1080, 45] on button "Save" at bounding box center [1050, 42] width 78 height 20
click at [80, 238] on span at bounding box center [80, 239] width 6 height 8
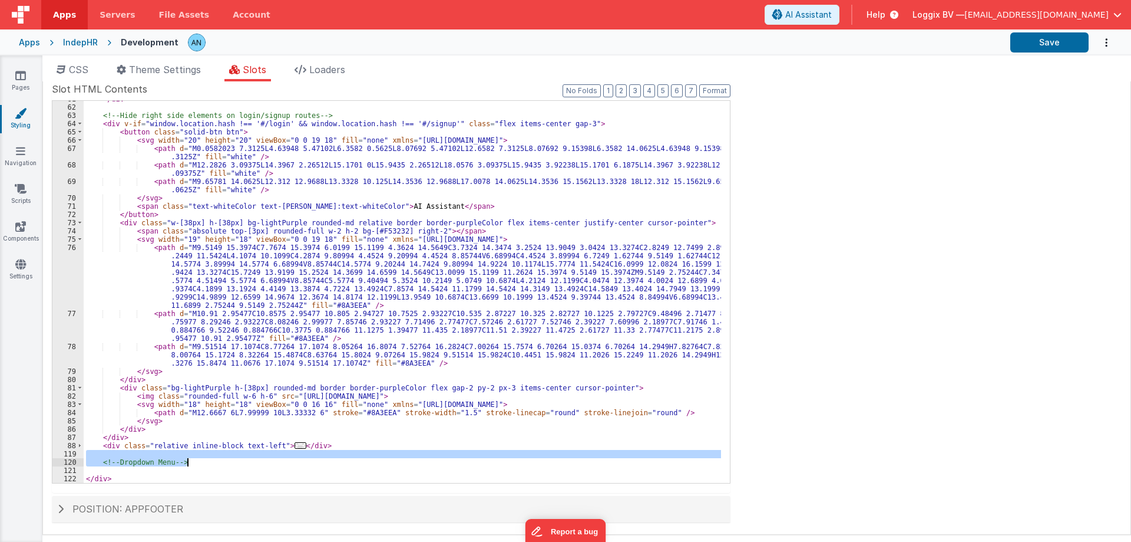
drag, startPoint x: 97, startPoint y: 453, endPoint x: 202, endPoint y: 460, distance: 105.2
click at [202, 460] on div "</ div > <!-- Hide right side elements on login/signup routes --> < div v-if = …" at bounding box center [403, 294] width 638 height 398
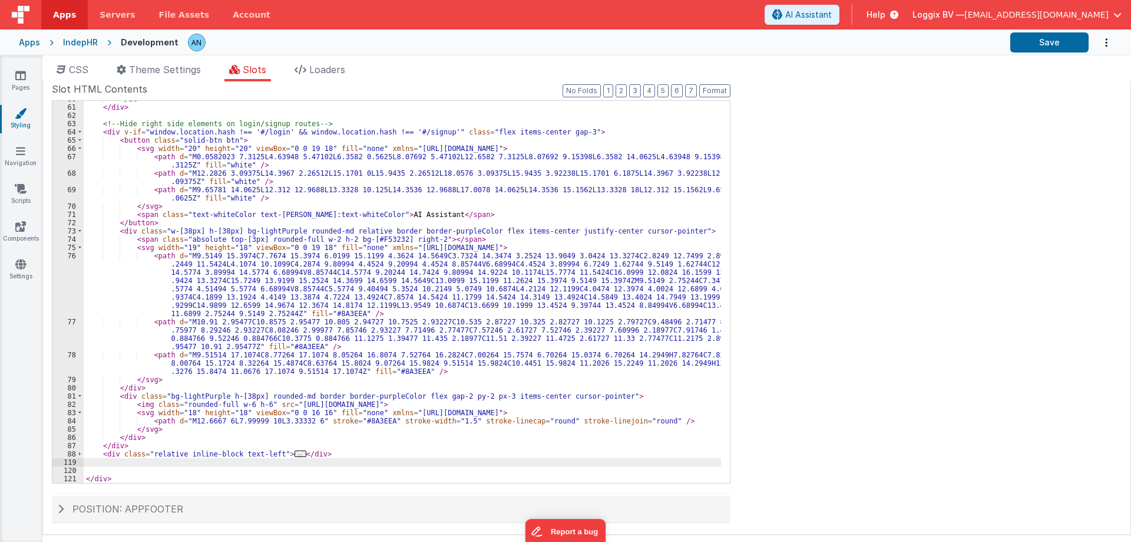
click at [148, 445] on div "</ ul > </ div > <!-- Hide right side elements on login/signup routes --> < div…" at bounding box center [403, 294] width 638 height 398
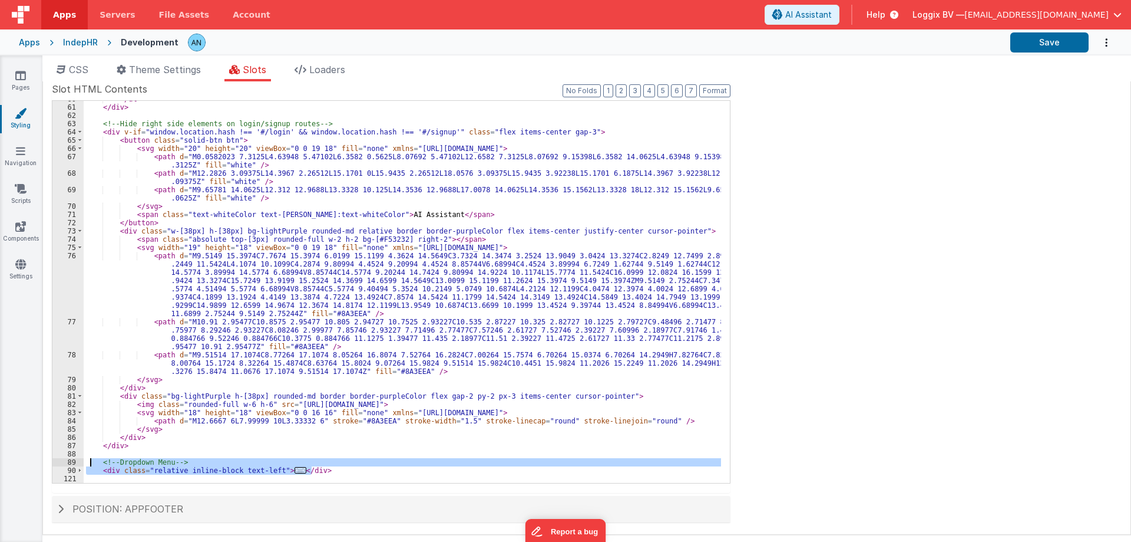
drag, startPoint x: 320, startPoint y: 468, endPoint x: 91, endPoint y: 465, distance: 228.7
click at [91, 465] on div "</ ul > </ div > <!-- Hide right side elements on login/signup routes --> < div…" at bounding box center [403, 294] width 638 height 398
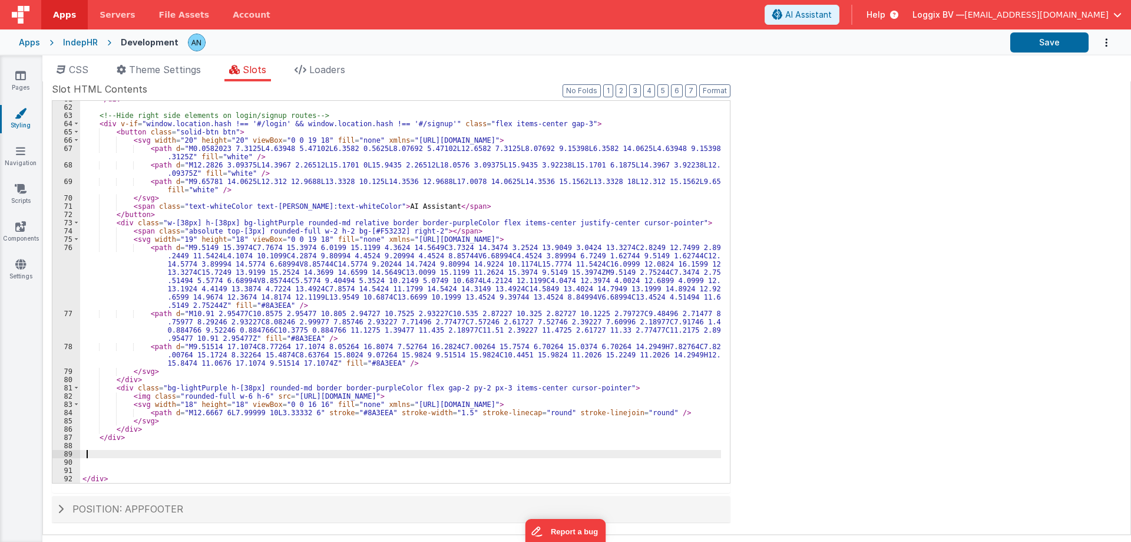
scroll to position [1161, 0]
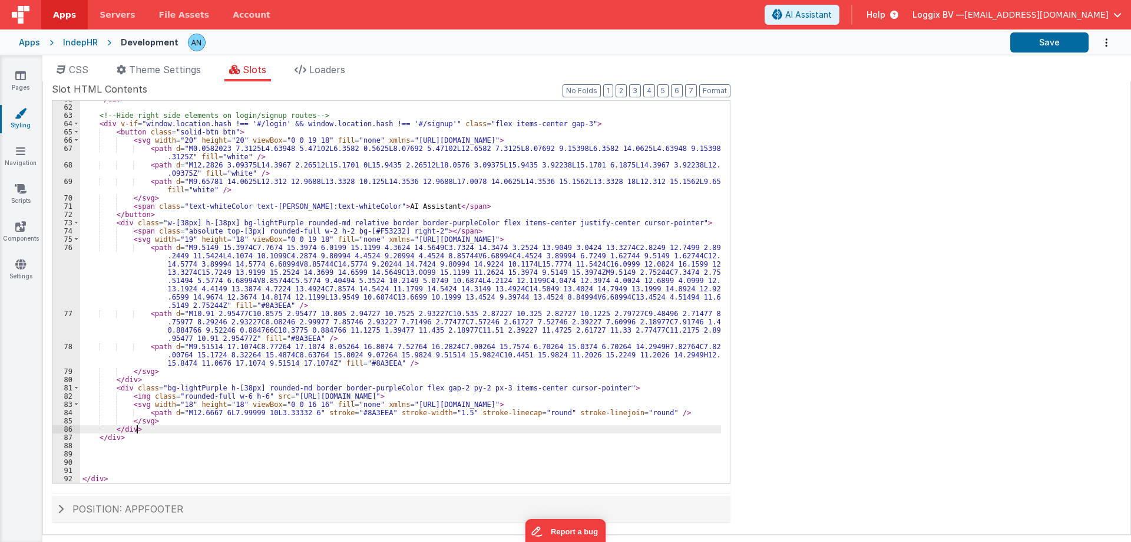
click at [152, 428] on div "</ div > <!-- Hide right side elements on login/signup routes --> < div v-if = …" at bounding box center [400, 294] width 641 height 398
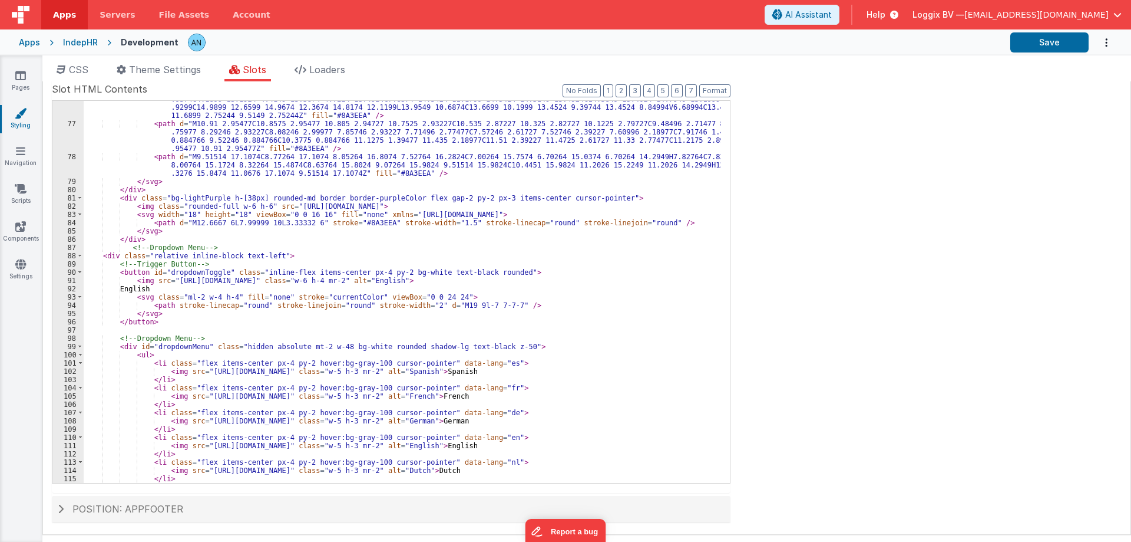
scroll to position [1375, 0]
click at [545, 276] on div "< path d = "M9.5149 15.3974C7.7674 15.3974 6.0199 15.1199 4.3624 14.5649C3.7324…" at bounding box center [403, 282] width 638 height 456
click at [546, 283] on div "< path d = "M9.5149 15.3974C7.7674 15.3974 6.0199 15.1199 4.3624 14.5649C3.7324…" at bounding box center [403, 282] width 638 height 456
click at [1041, 47] on button "Save" at bounding box center [1050, 42] width 78 height 20
click at [461, 279] on div "< path d = "M9.5149 15.3974C7.7674 15.3974 6.0199 15.1199 4.3624 14.5649C3.7324…" at bounding box center [403, 282] width 638 height 456
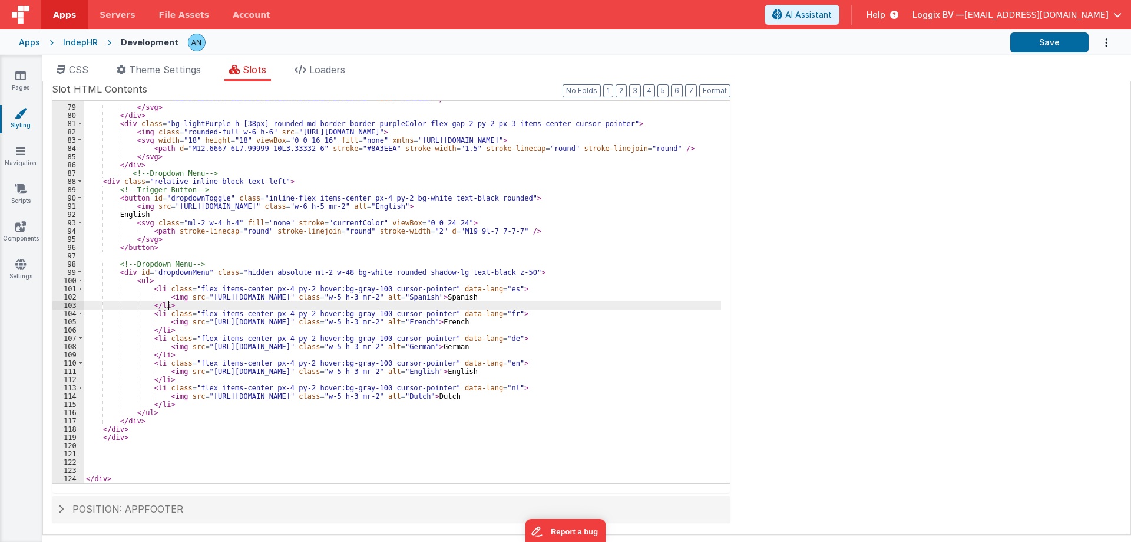
scroll to position [1450, 0]
click at [492, 295] on div "< path d = "M9.51514 17.1074C8.77264 17.1074 8.05264 16.8074 7.52764 16.2824C7.…" at bounding box center [403, 285] width 638 height 415
click at [725, 82] on label "Slot HTML Contents" at bounding box center [391, 89] width 679 height 14
click at [720, 90] on button "Format" at bounding box center [714, 90] width 31 height 13
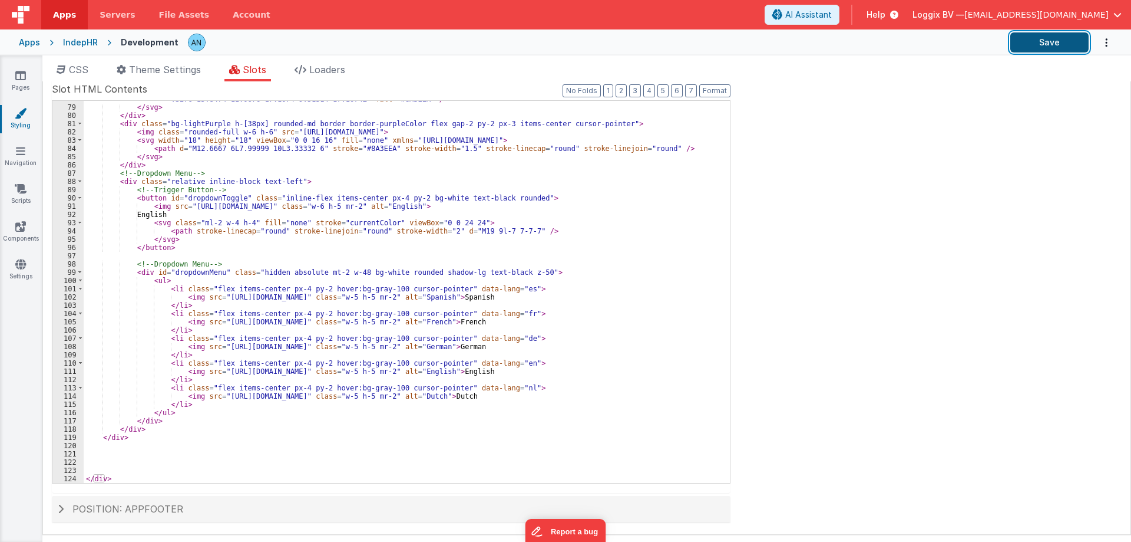
click at [1071, 39] on button "Save" at bounding box center [1050, 42] width 78 height 20
click at [25, 193] on icon at bounding box center [21, 189] width 12 height 12
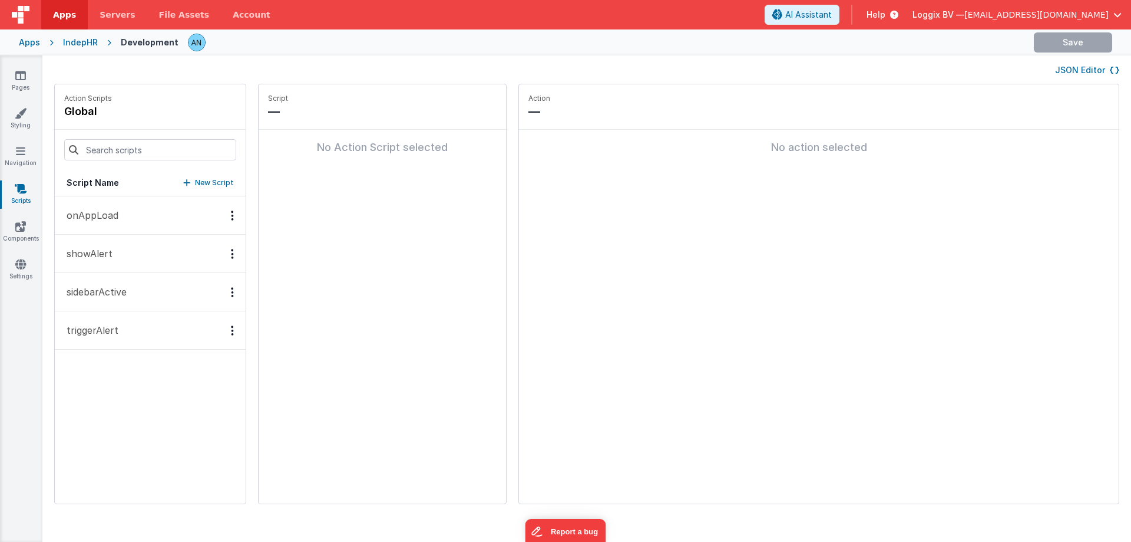
click at [125, 204] on button "onAppLoad" at bounding box center [150, 215] width 191 height 38
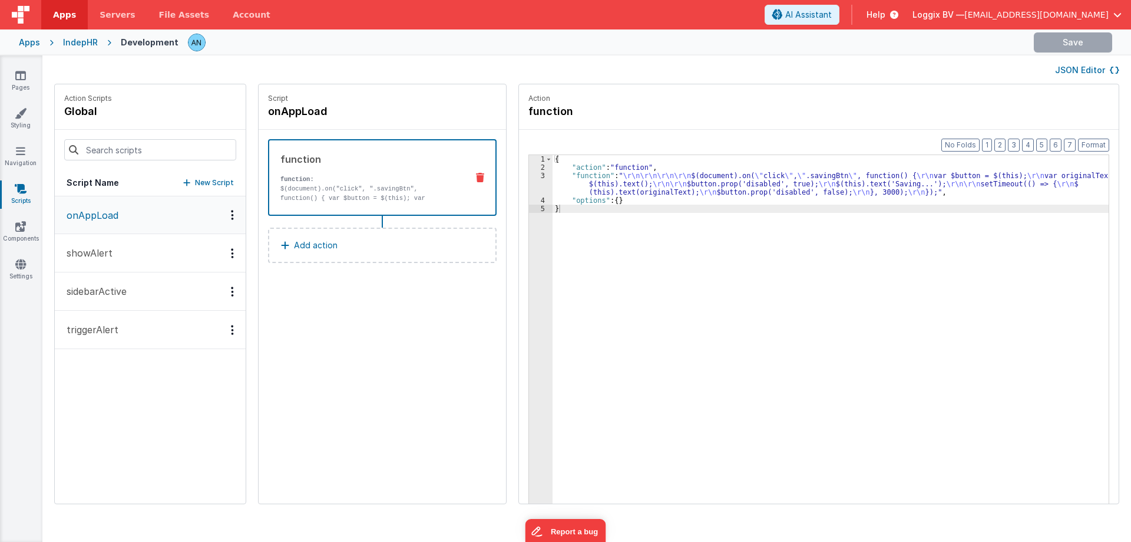
click at [555, 181] on div "{ "action" : "function" , "function" : " \r\n\r\n\r\n\r\n $(document).on( \" cl…" at bounding box center [836, 355] width 567 height 401
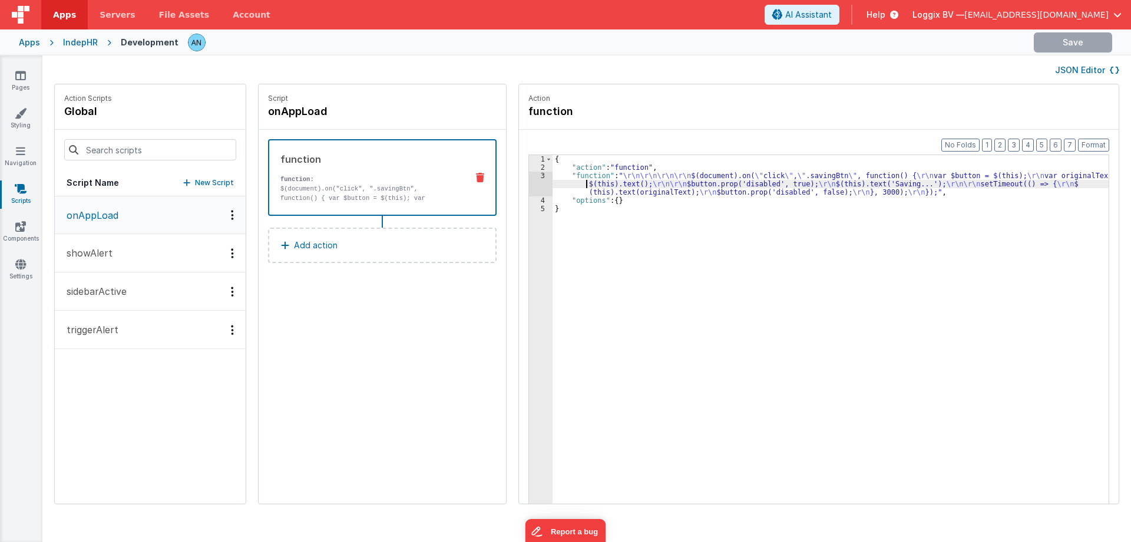
click at [529, 180] on div "3" at bounding box center [541, 183] width 24 height 25
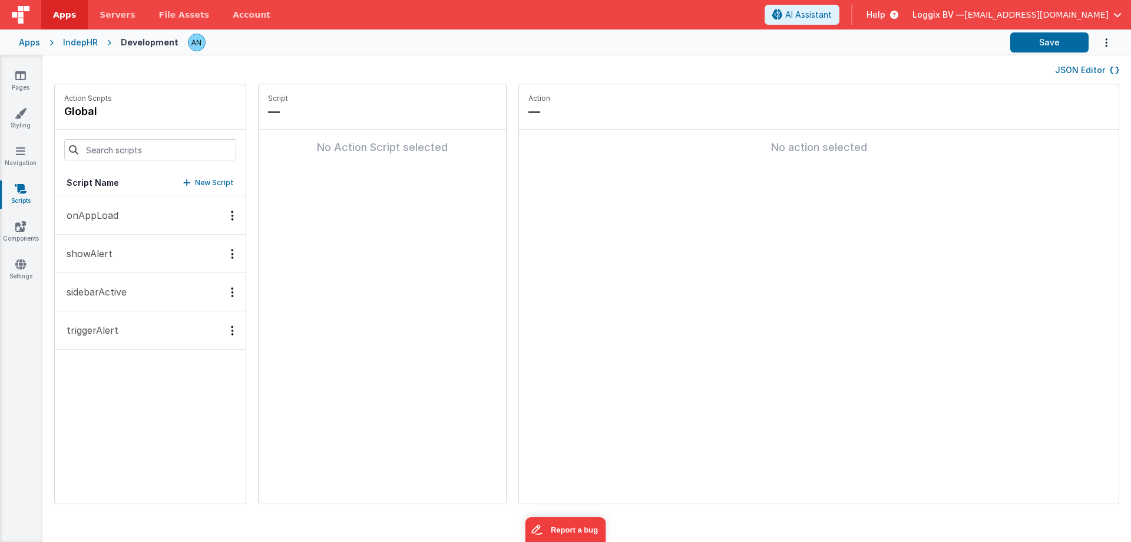
click at [104, 210] on p "onAppLoad" at bounding box center [89, 215] width 59 height 14
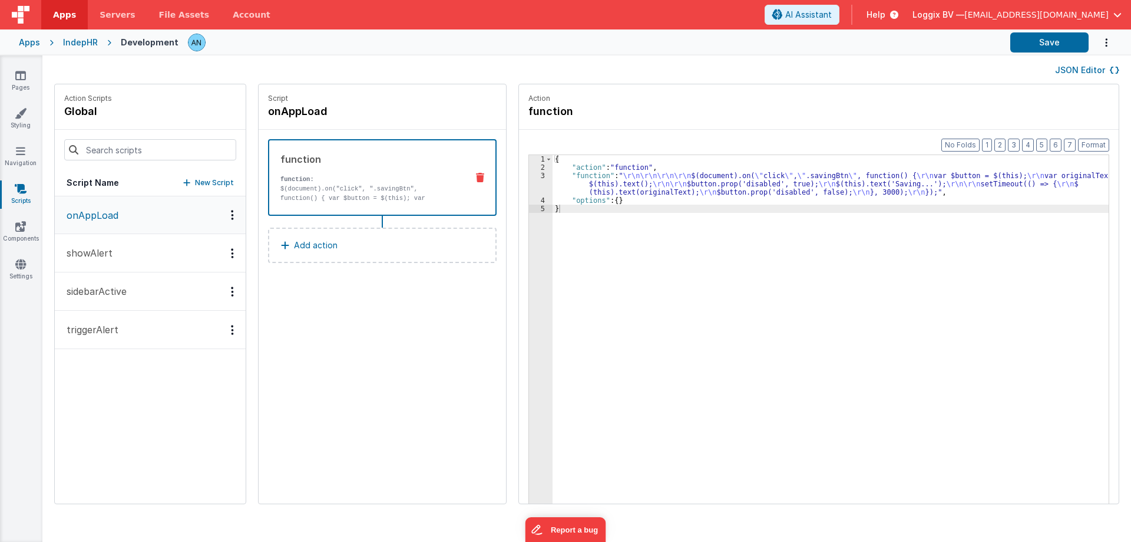
click at [558, 187] on div "{ "action" : "function" , "function" : " \r\n\r\n\r\n\r\n $(document).on( \" cl…" at bounding box center [836, 355] width 567 height 401
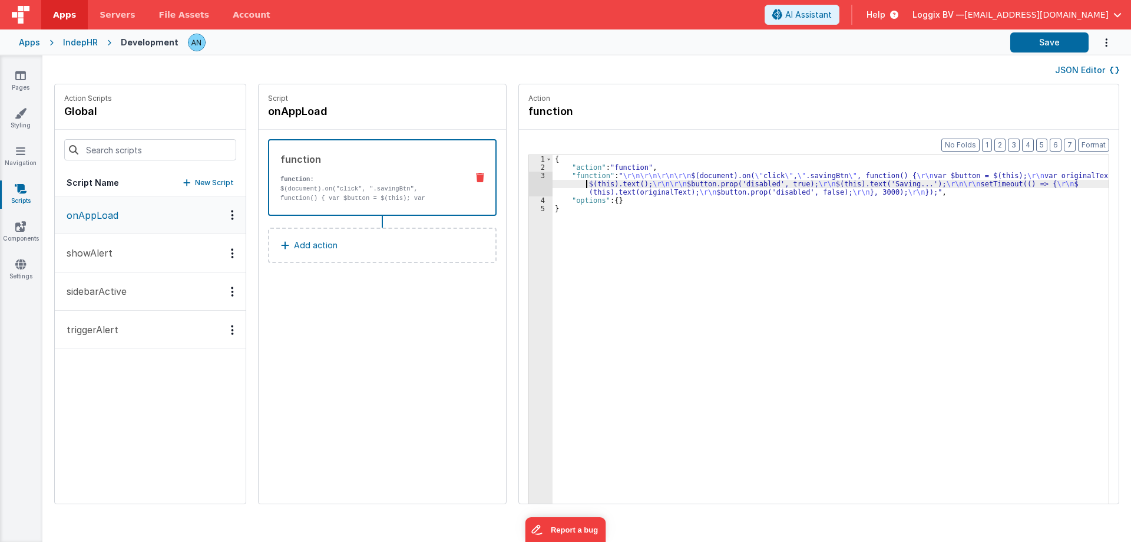
click at [532, 180] on div "3" at bounding box center [541, 183] width 24 height 25
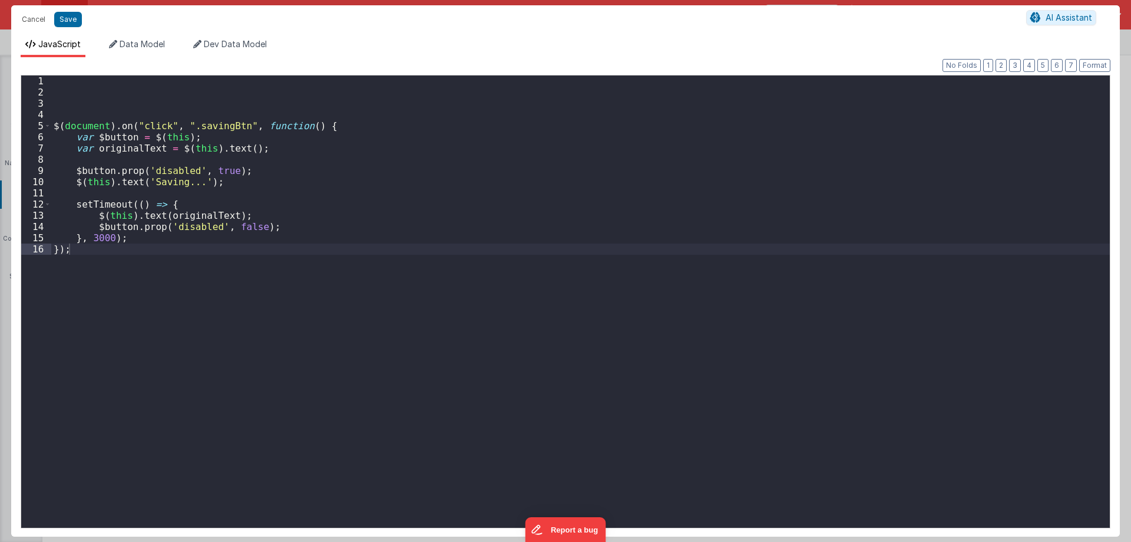
click at [125, 90] on div "$ ( document ) . on ( "click" , ".savingBtn" , function ( ) { var $button = $ (…" at bounding box center [580, 315] width 1059 height 481
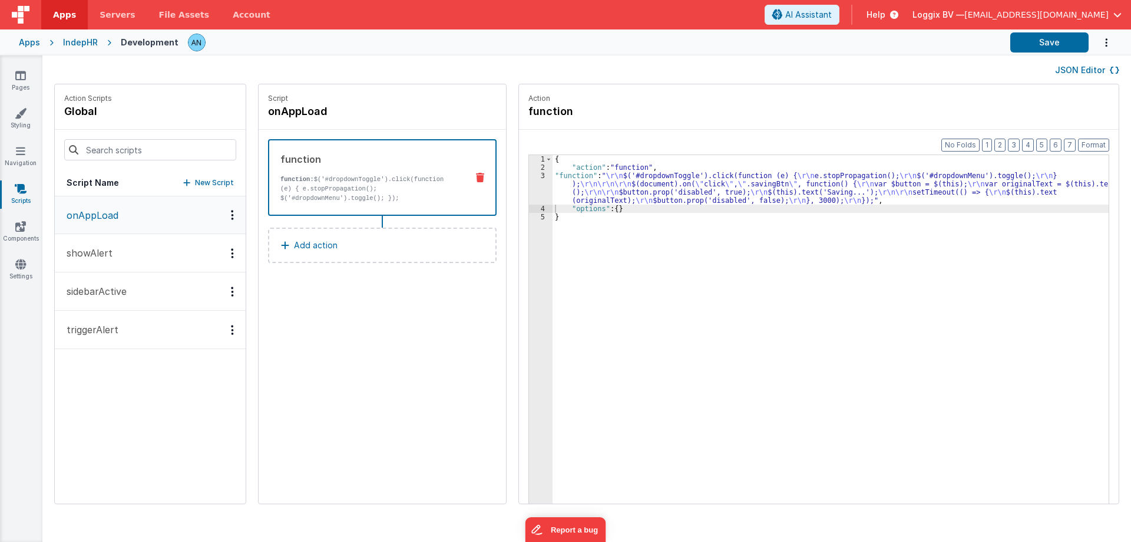
click at [533, 195] on div "3" at bounding box center [541, 187] width 24 height 33
click at [530, 190] on div "3" at bounding box center [541, 187] width 24 height 33
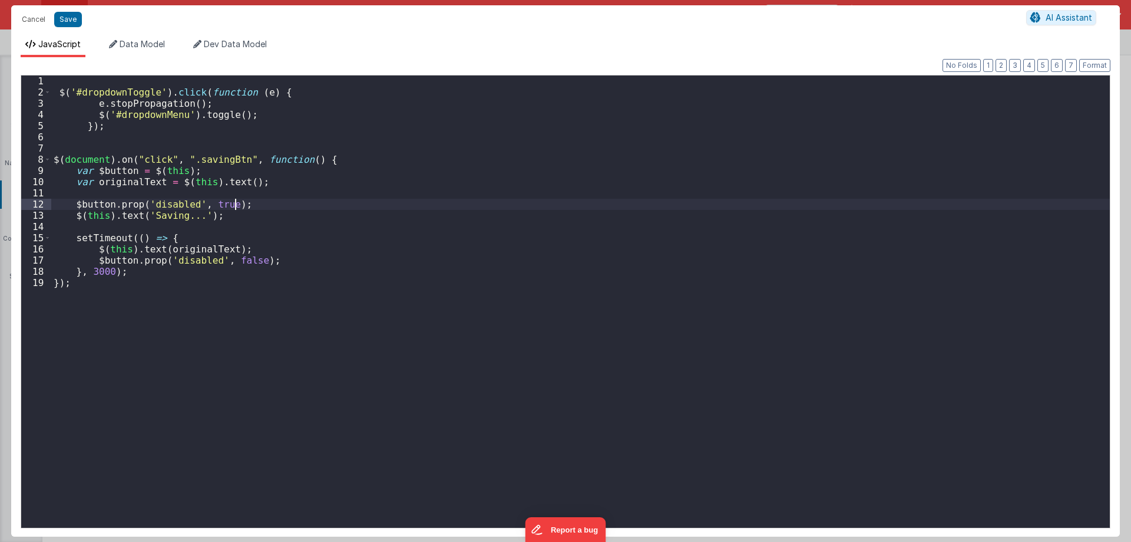
click at [530, 190] on div "$ ( '#dropdownToggle' ) . click ( function ( e ) { e . stopPropagation ( ) ; $ …" at bounding box center [580, 312] width 1059 height 474
click at [1085, 64] on button "Format" at bounding box center [1095, 65] width 31 height 13
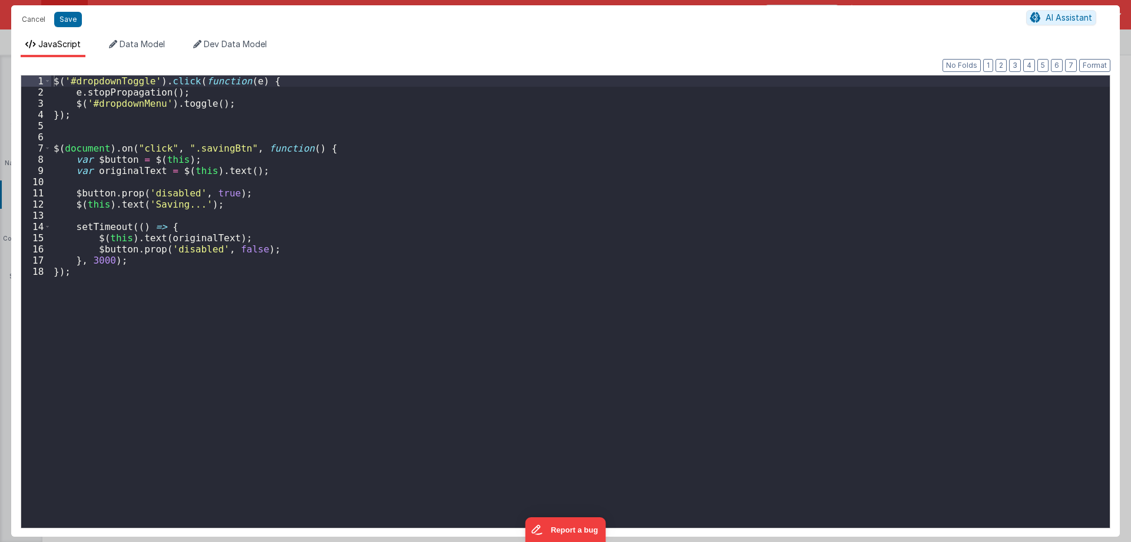
click at [236, 105] on div "$ ( '#dropdownToggle' ) . click ( function ( e ) { e . stopPropagation ( ) ; $ …" at bounding box center [580, 312] width 1059 height 474
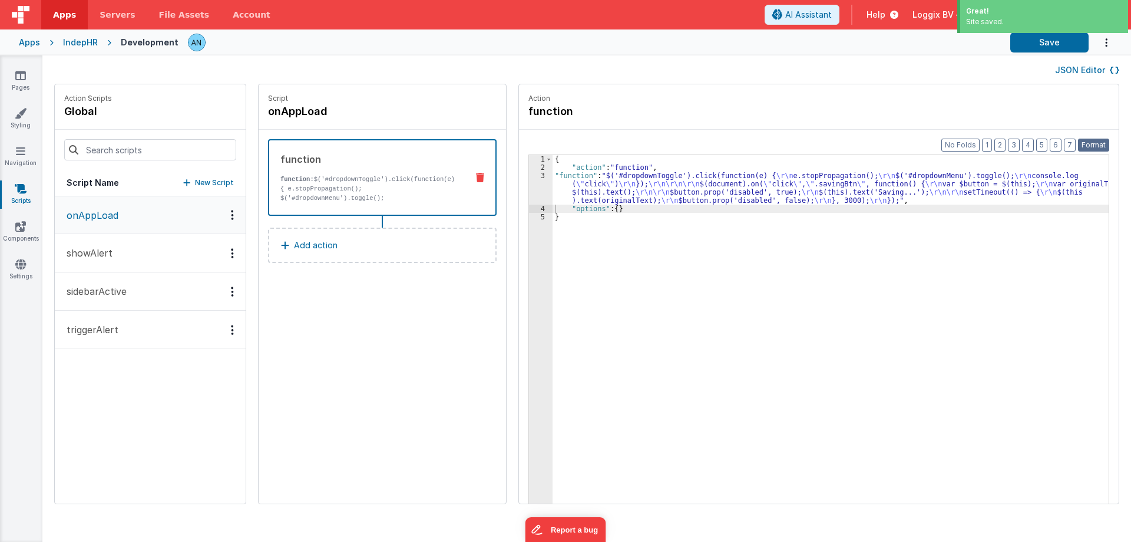
click at [1095, 147] on button "Format" at bounding box center [1093, 144] width 31 height 13
